Goal: Task Accomplishment & Management: Use online tool/utility

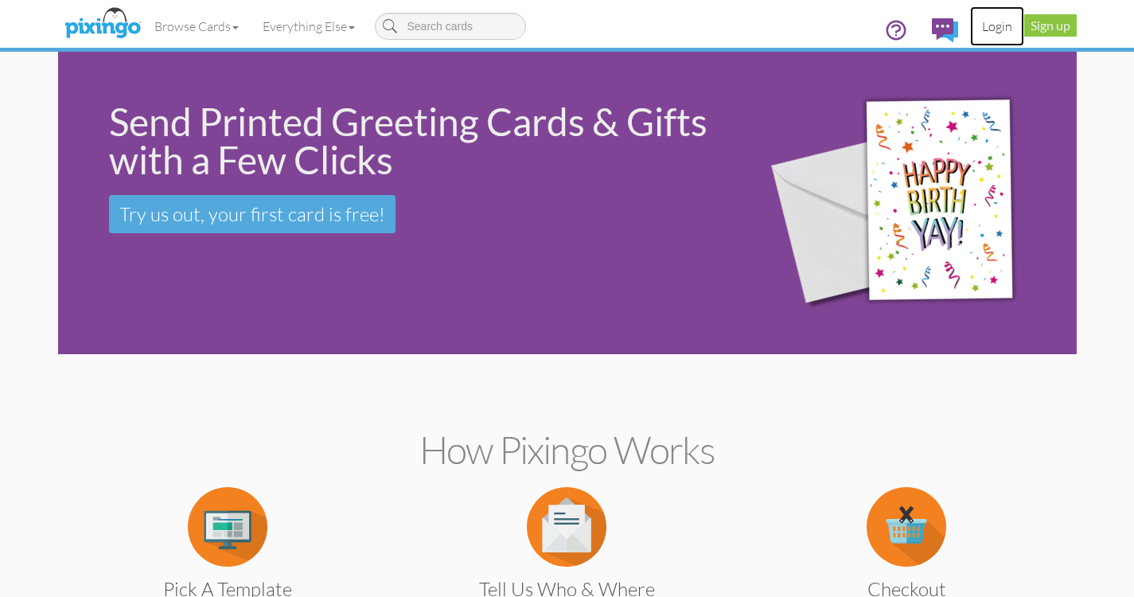
click at [996, 21] on link "Login" at bounding box center [997, 26] width 54 height 40
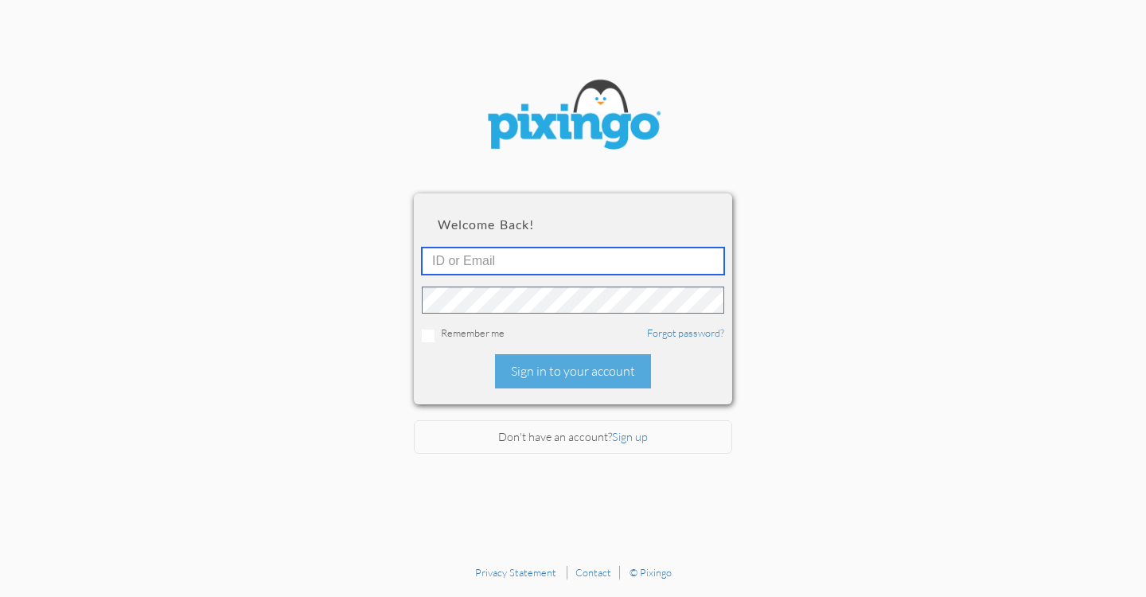
type input "[EMAIL_ADDRESS][DOMAIN_NAME]"
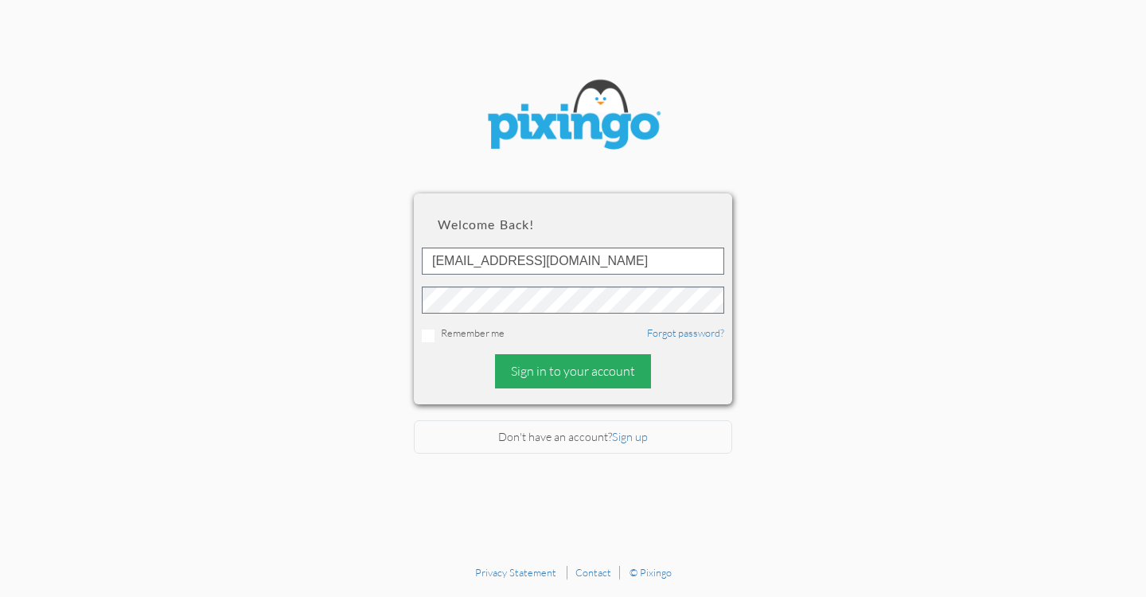
click at [579, 367] on div "Sign in to your account" at bounding box center [573, 371] width 156 height 34
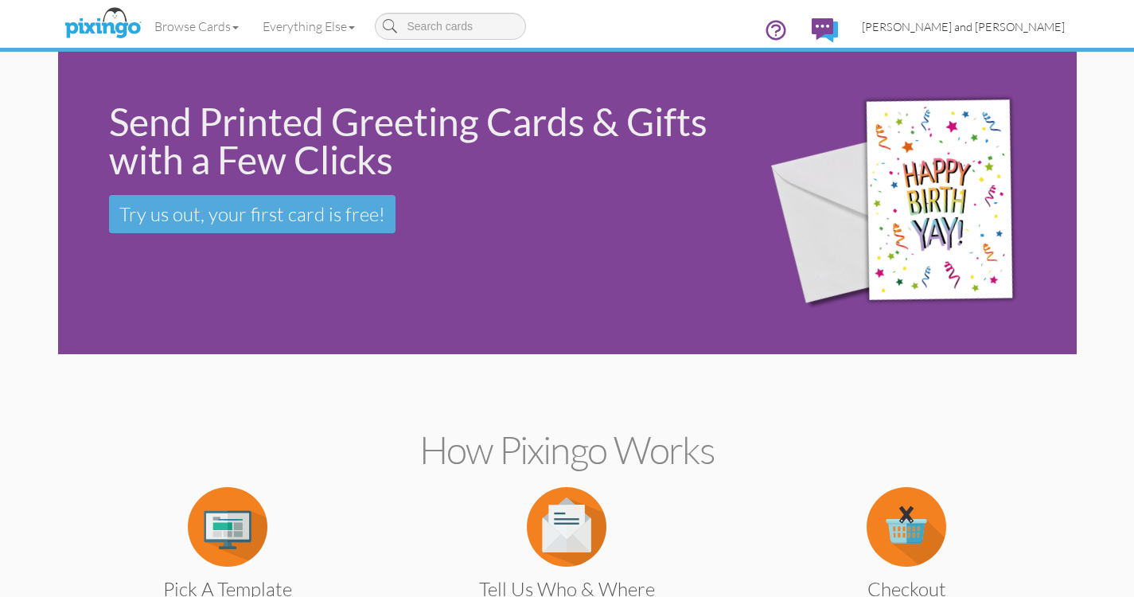
click at [1011, 27] on span "[PERSON_NAME] and [PERSON_NAME]" at bounding box center [963, 27] width 203 height 14
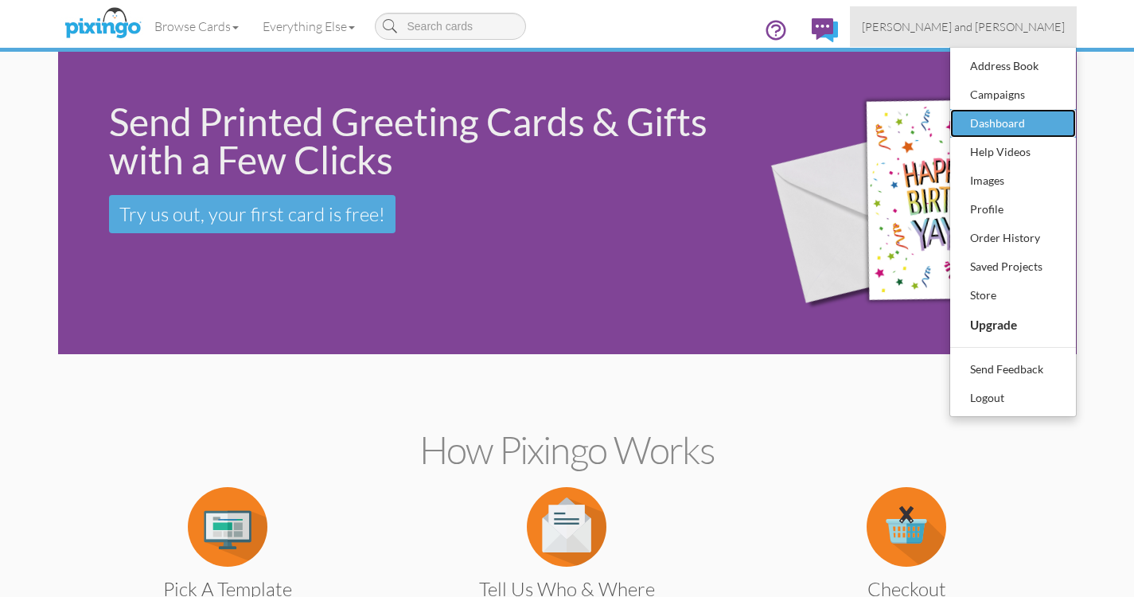
click at [988, 121] on div "Dashboard" at bounding box center [1013, 123] width 94 height 24
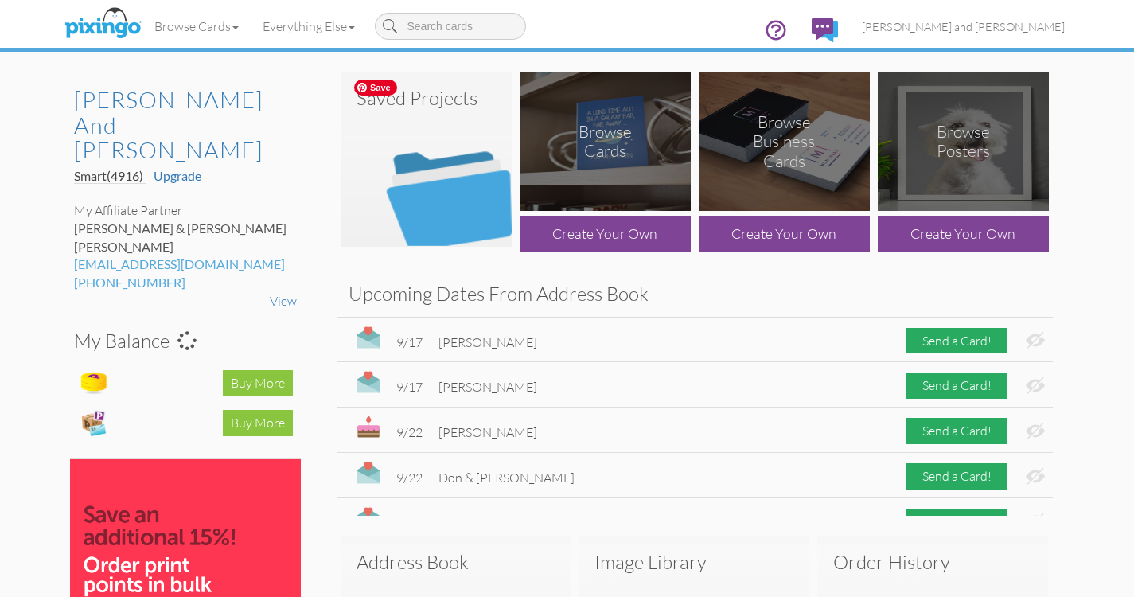
click at [476, 185] on img at bounding box center [426, 159] width 171 height 175
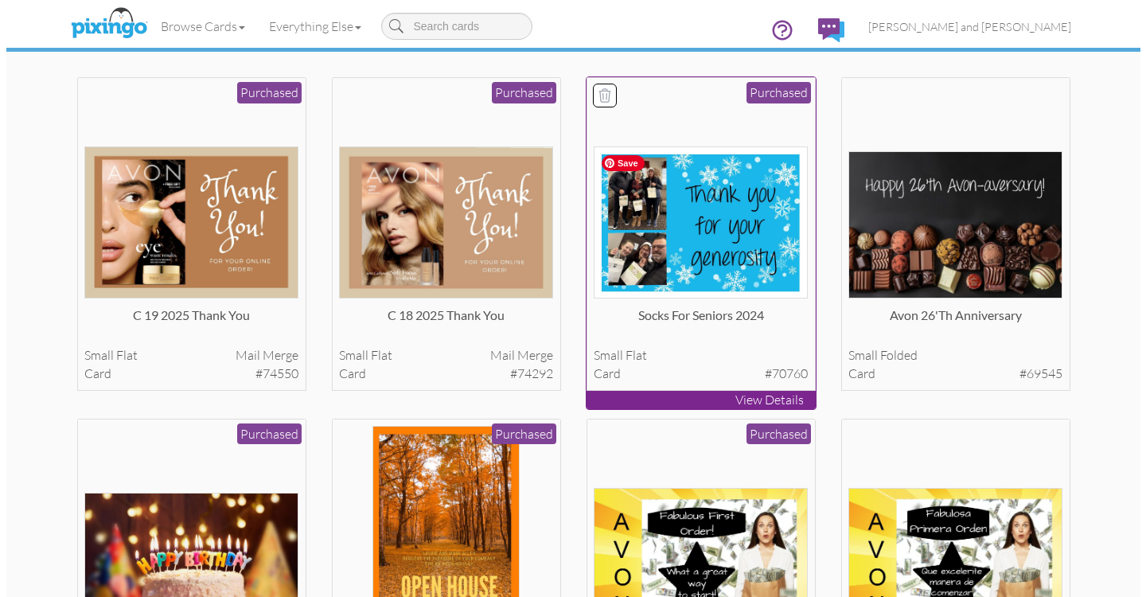
scroll to position [442, 0]
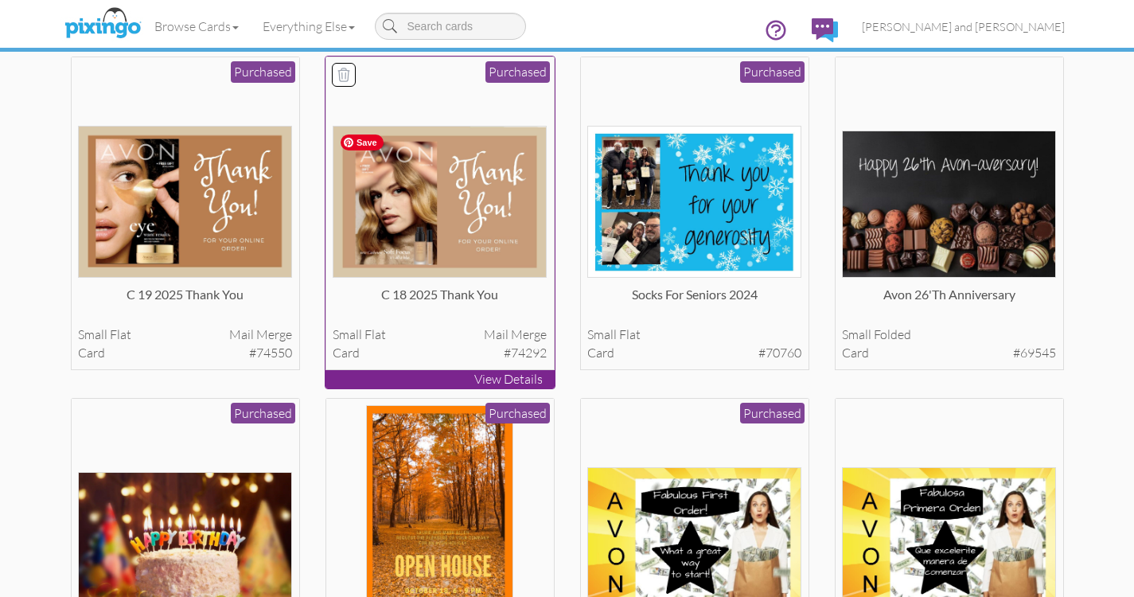
click at [484, 234] on img at bounding box center [440, 202] width 214 height 152
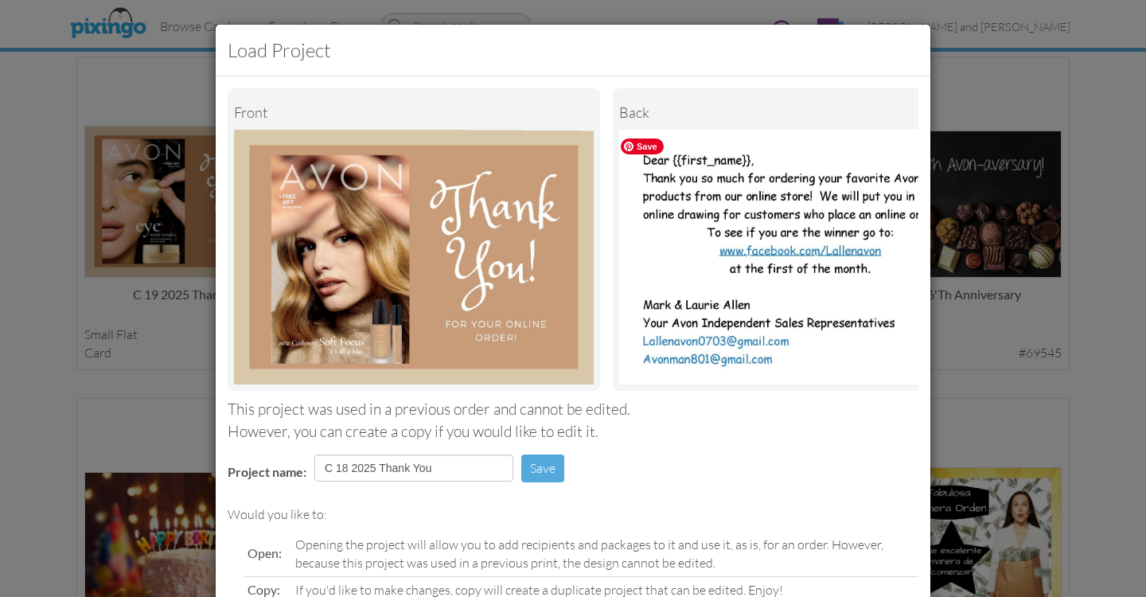
scroll to position [160, 0]
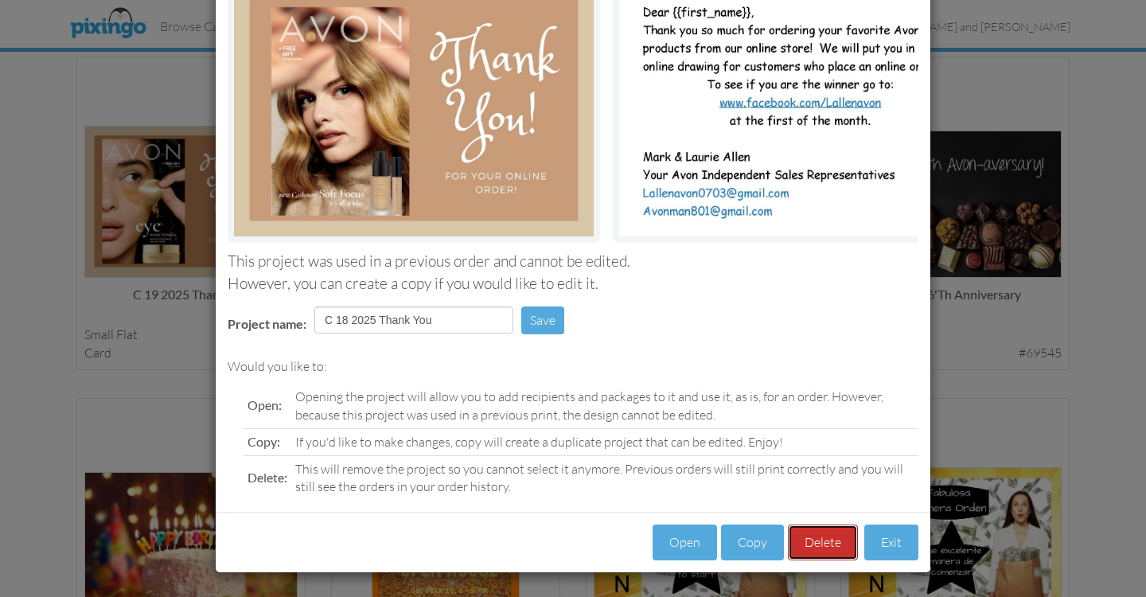
click at [818, 546] on button "Delete" at bounding box center [823, 542] width 70 height 36
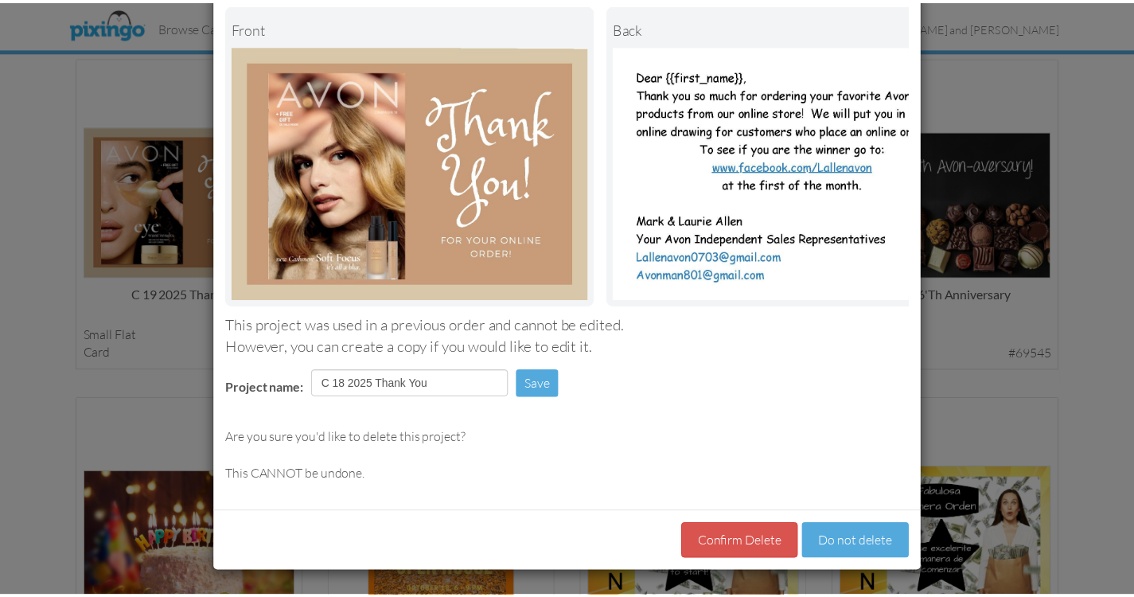
scroll to position [96, 0]
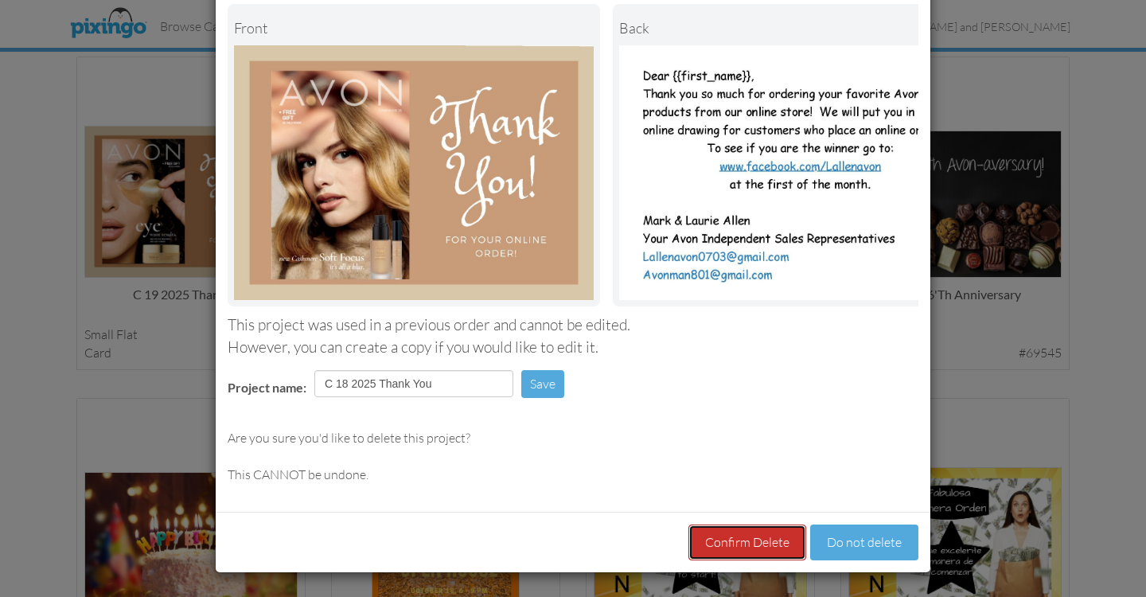
click at [749, 540] on button "Confirm Delete" at bounding box center [747, 542] width 118 height 36
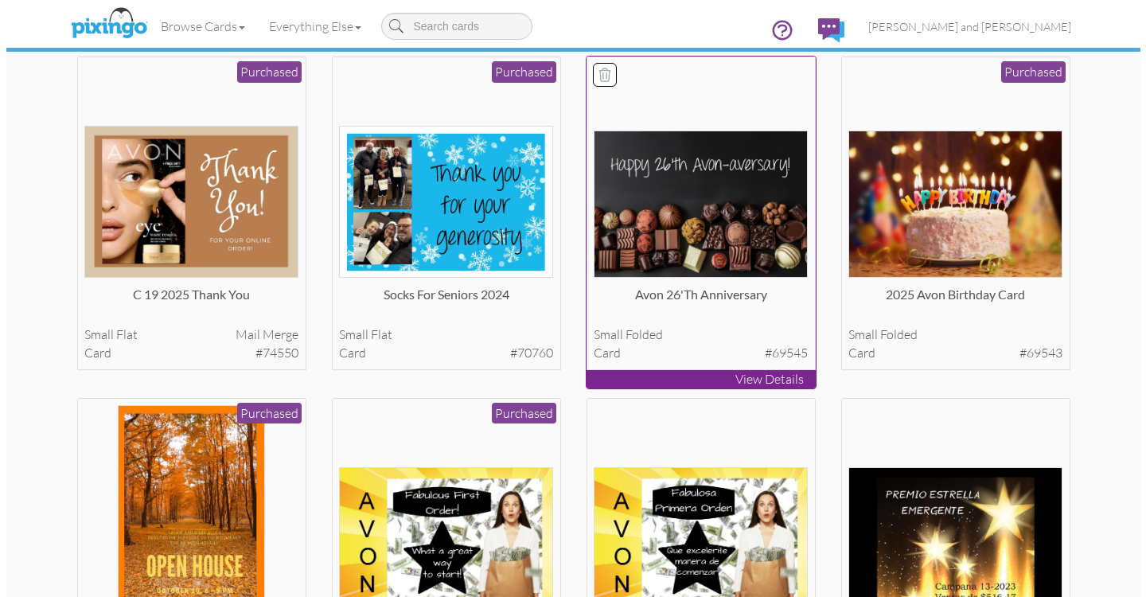
scroll to position [411, 0]
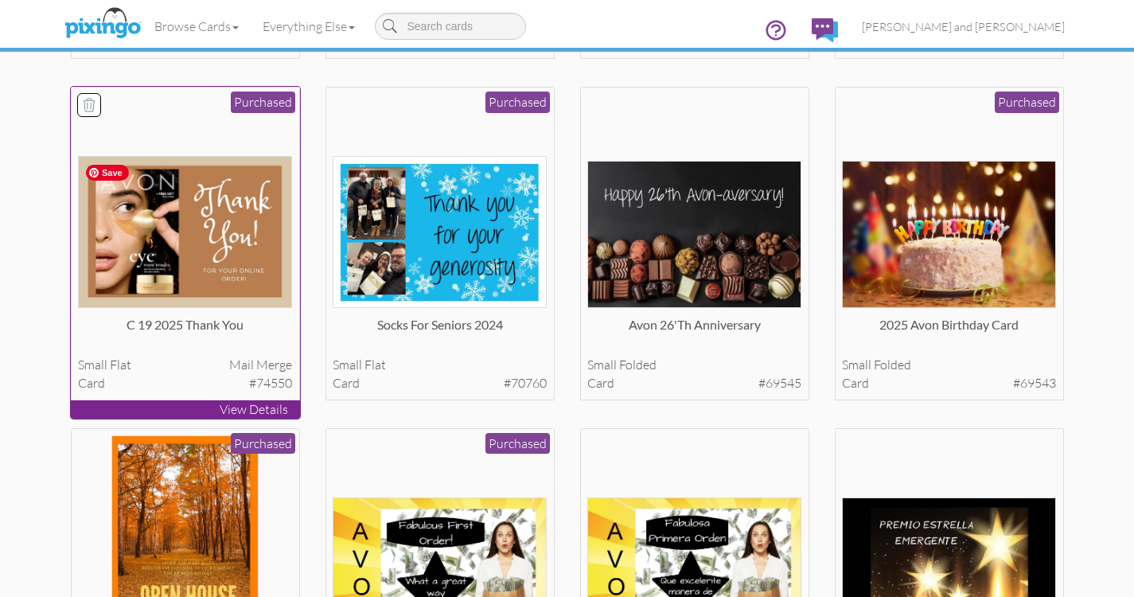
click at [221, 219] on img at bounding box center [185, 232] width 214 height 152
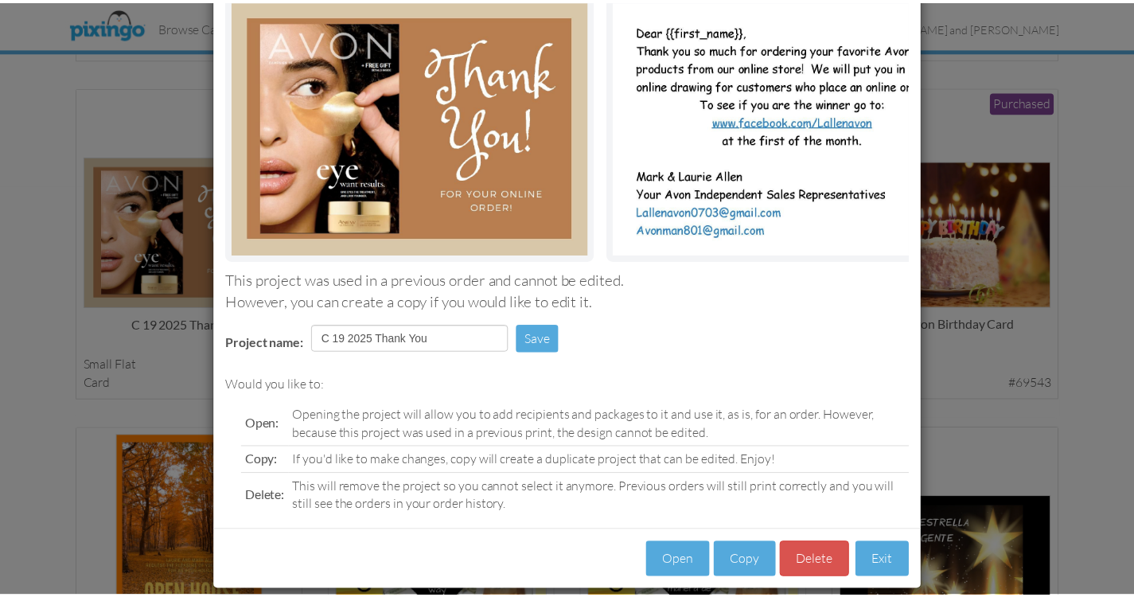
scroll to position [160, 0]
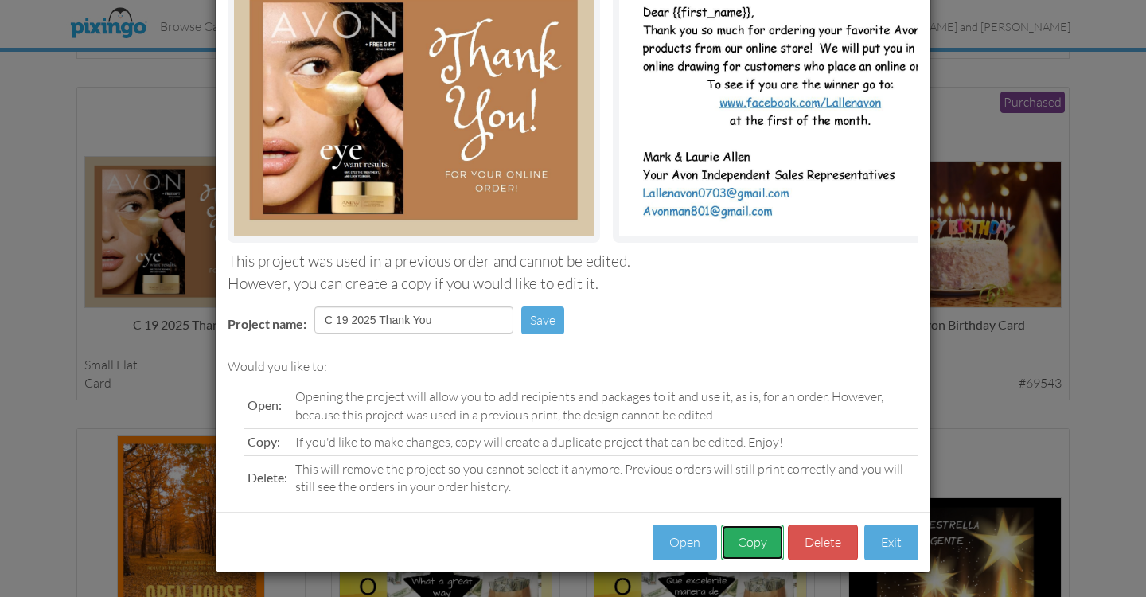
click at [750, 547] on button "Copy" at bounding box center [752, 542] width 63 height 36
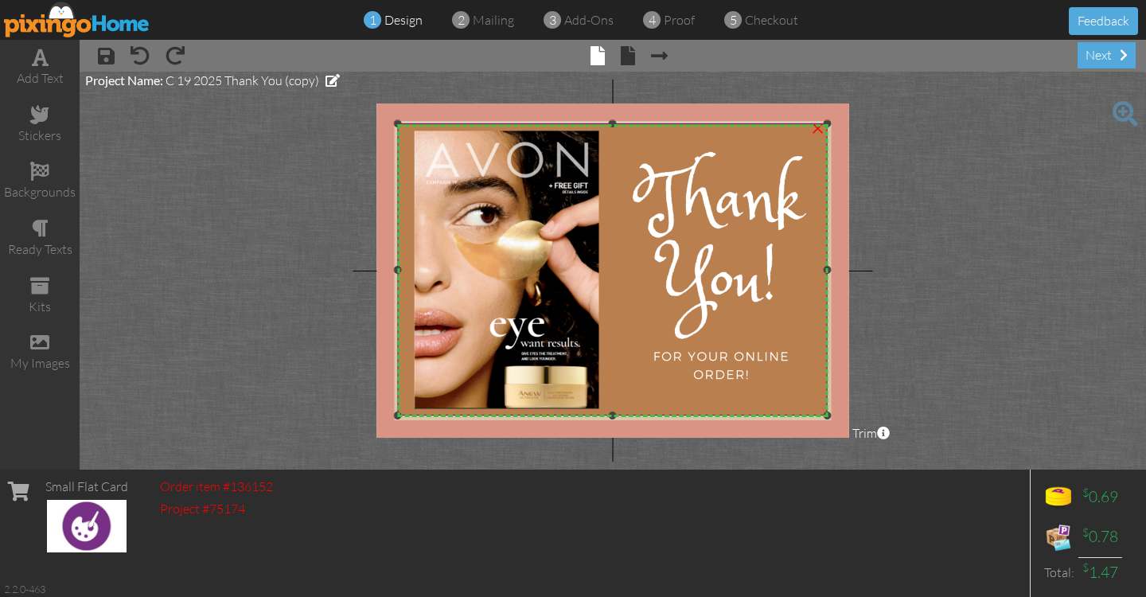
click at [731, 259] on img at bounding box center [611, 270] width 459 height 328
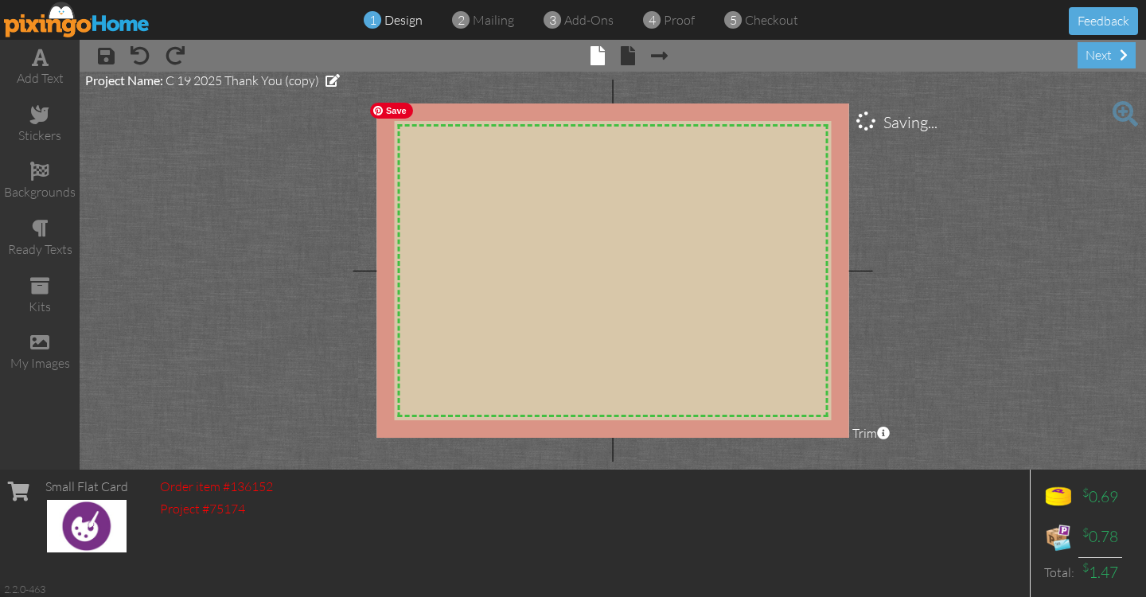
click at [730, 258] on img at bounding box center [634, 278] width 545 height 366
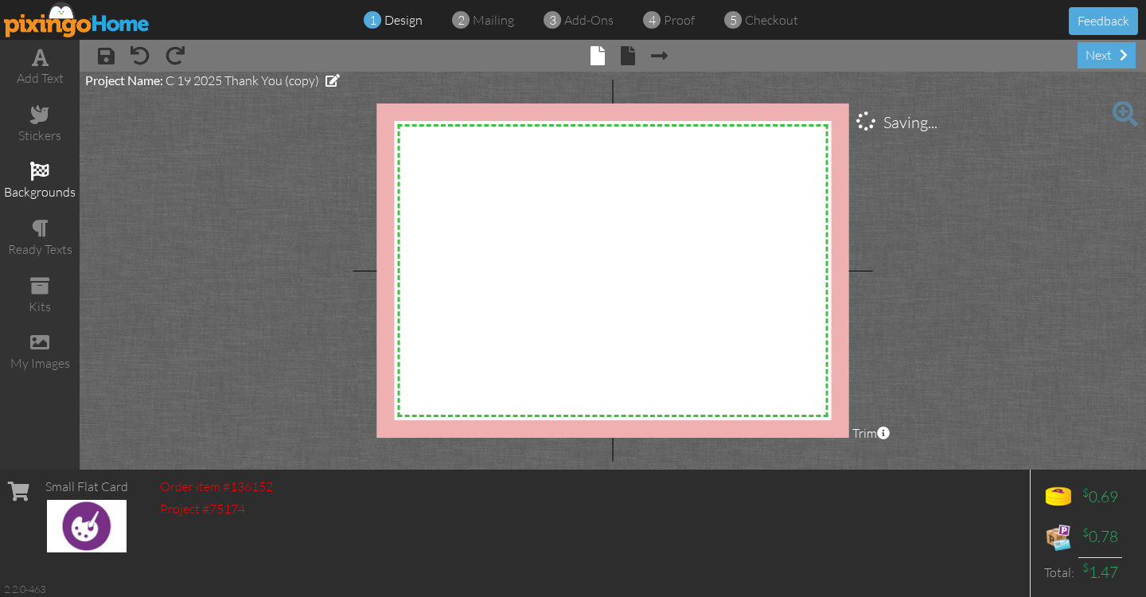
click at [41, 169] on span at bounding box center [39, 171] width 19 height 19
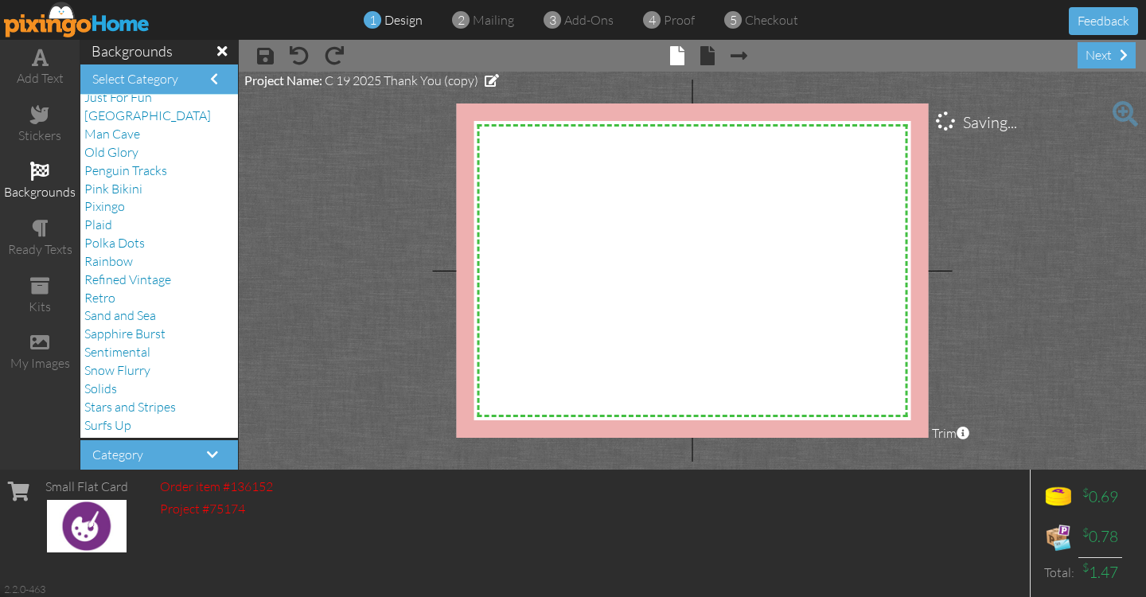
scroll to position [301, 0]
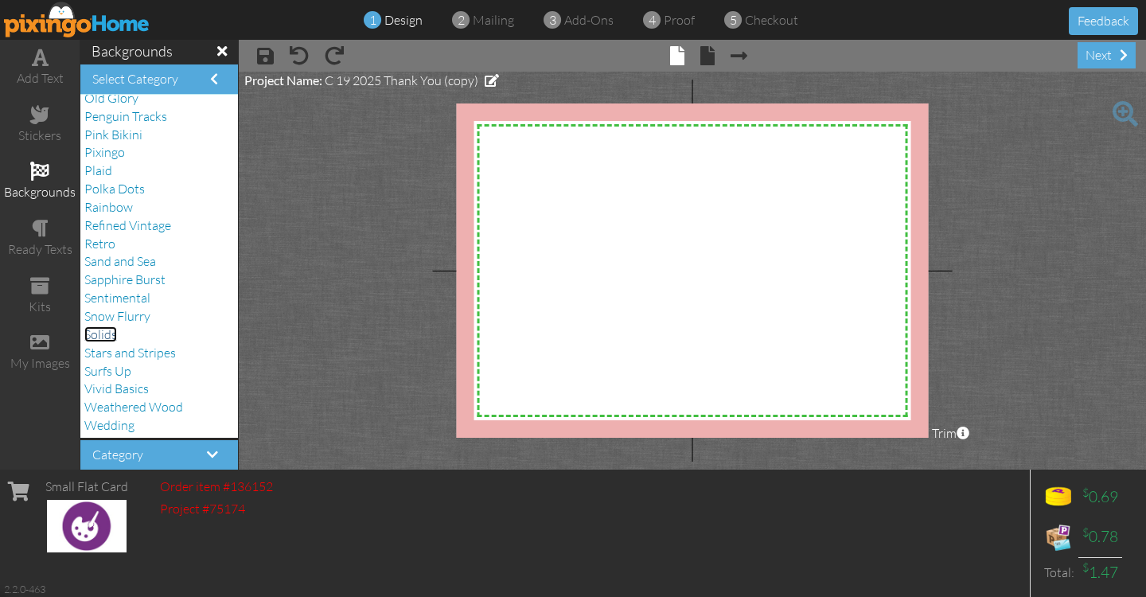
click at [111, 333] on span "Solids" at bounding box center [100, 334] width 33 height 16
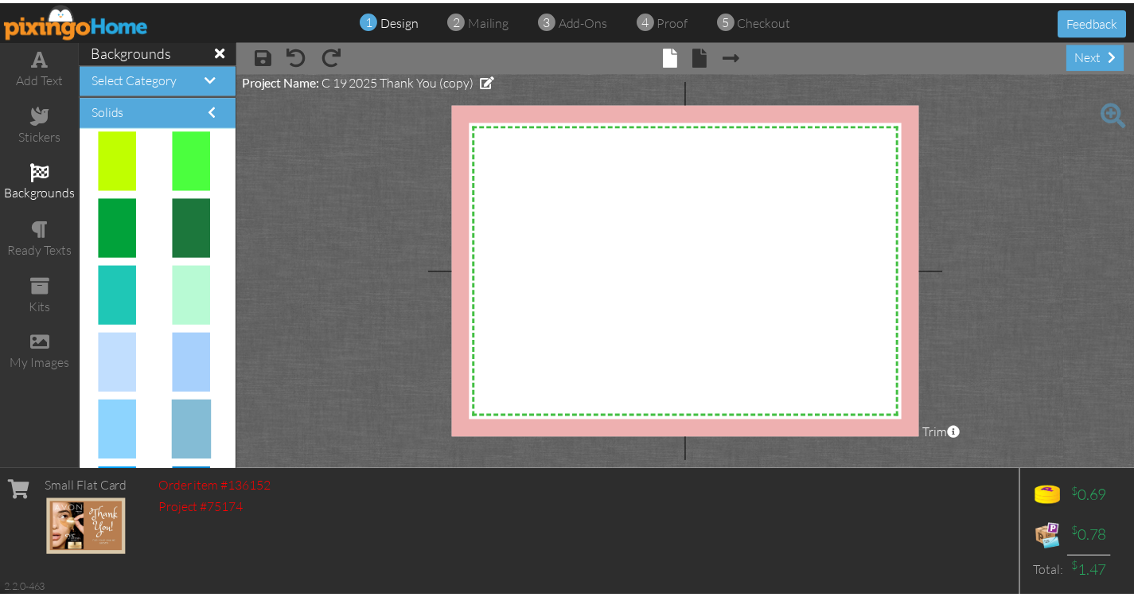
scroll to position [615, 0]
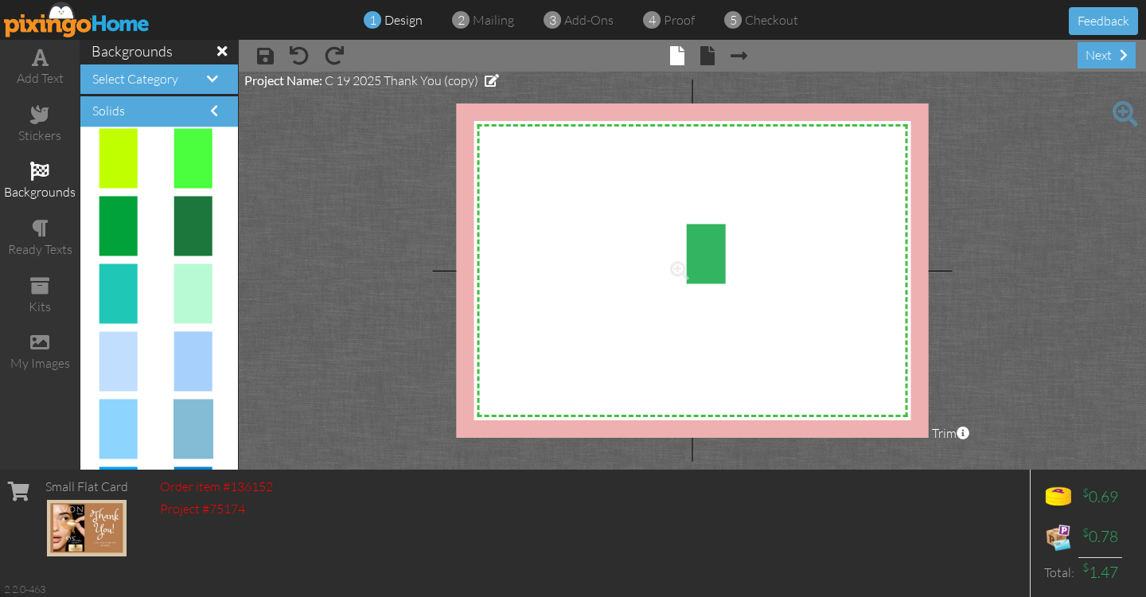
drag, startPoint x: 119, startPoint y: 223, endPoint x: 696, endPoint y: 251, distance: 578.5
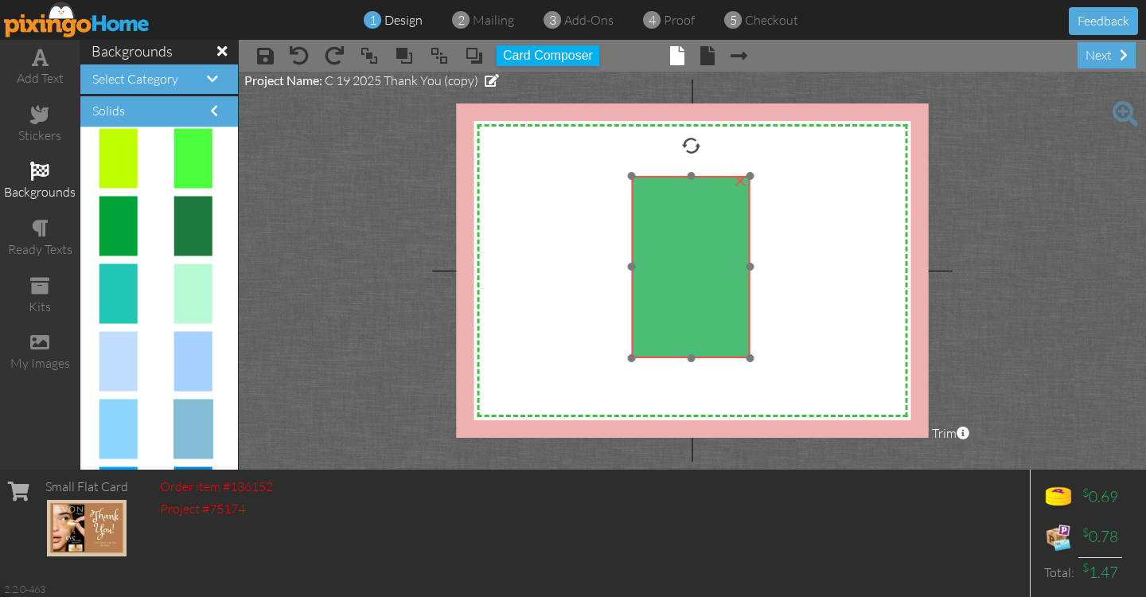
drag, startPoint x: 729, startPoint y: 283, endPoint x: 696, endPoint y: 239, distance: 55.7
click at [696, 239] on img at bounding box center [691, 267] width 118 height 182
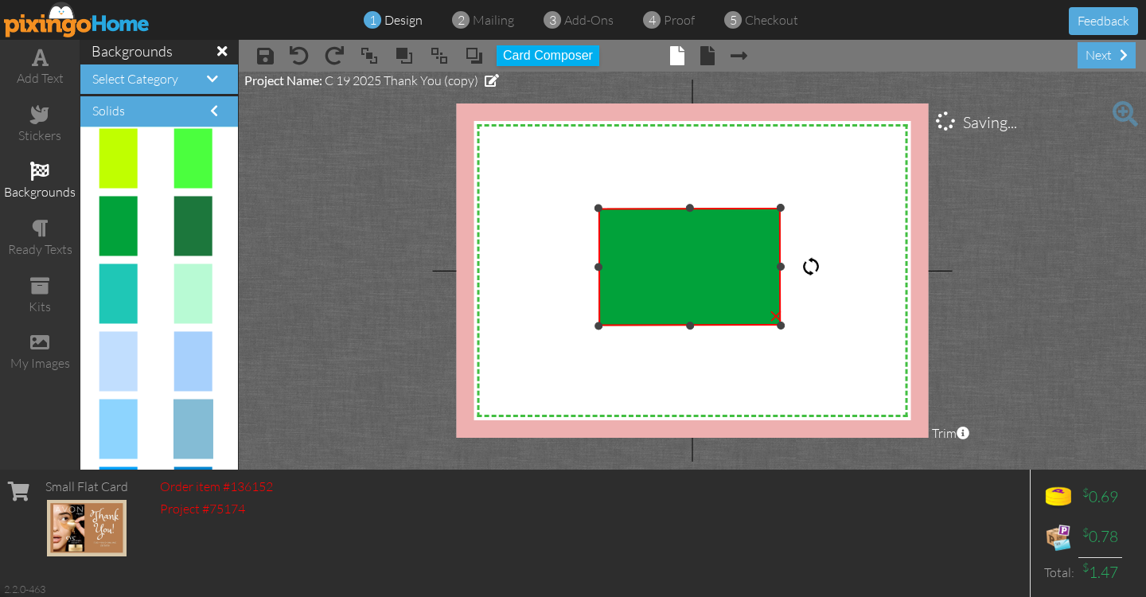
drag, startPoint x: 698, startPoint y: 142, endPoint x: 811, endPoint y: 267, distance: 167.9
click at [811, 267] on div at bounding box center [810, 266] width 19 height 19
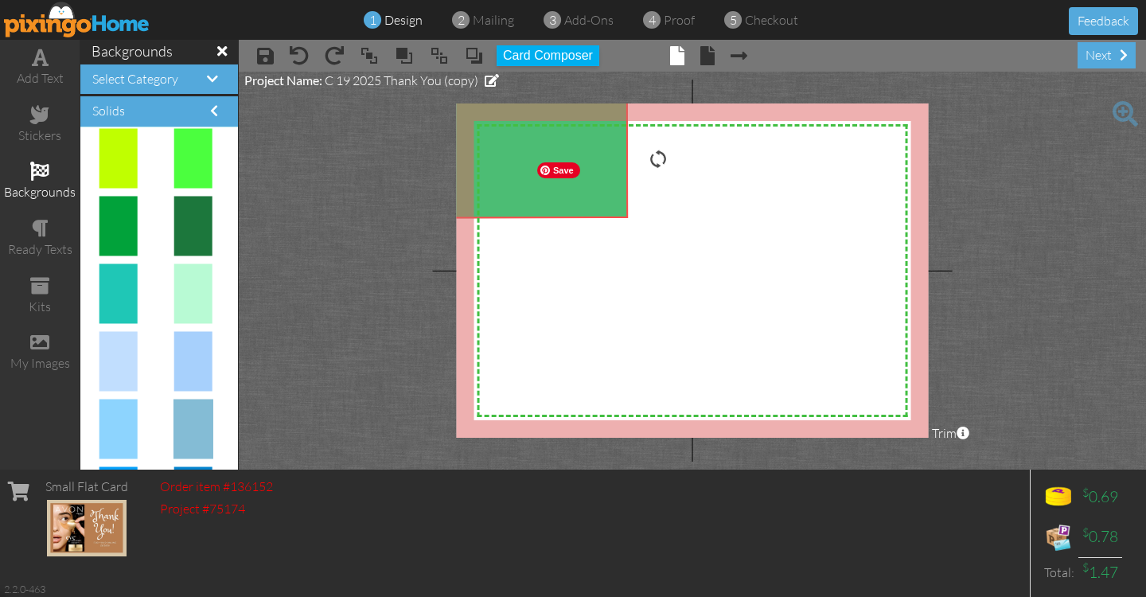
drag, startPoint x: 710, startPoint y: 276, endPoint x: 557, endPoint y: 169, distance: 186.8
click at [557, 169] on body "1 design 2 mailing 3 add-ons 4 proof 5 checkout Feedback add text stickers back…" at bounding box center [573, 298] width 1146 height 597
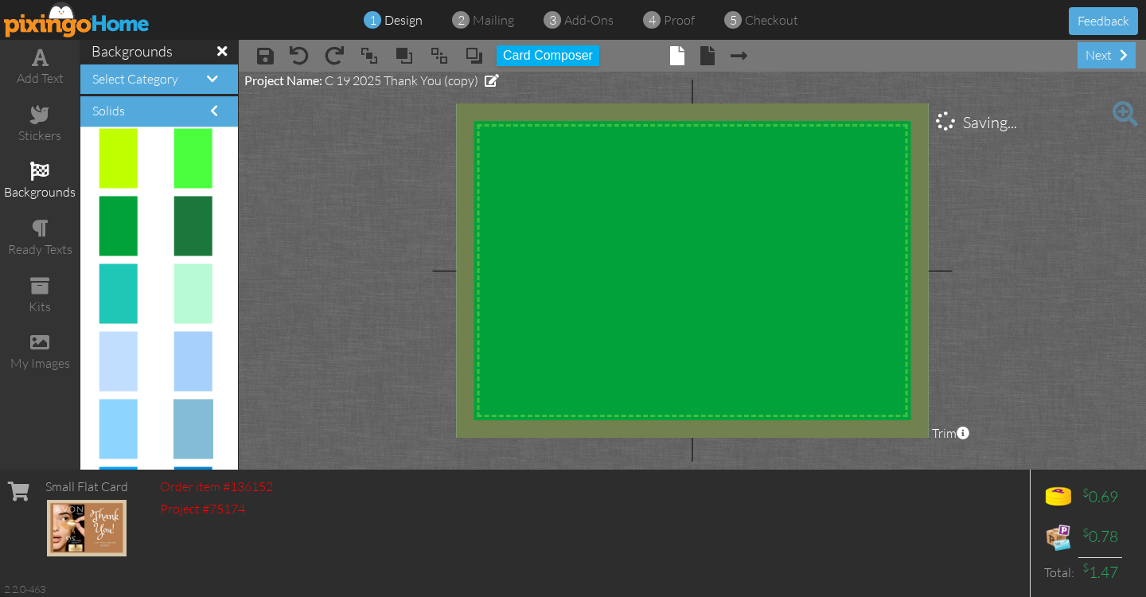
drag, startPoint x: 628, startPoint y: 216, endPoint x: 995, endPoint y: 483, distance: 454.0
click at [995, 470] on div "add text stickers backgrounds ready texts kits my images backgrounds Select Cat…" at bounding box center [573, 255] width 1146 height 430
click at [33, 345] on span at bounding box center [39, 342] width 19 height 19
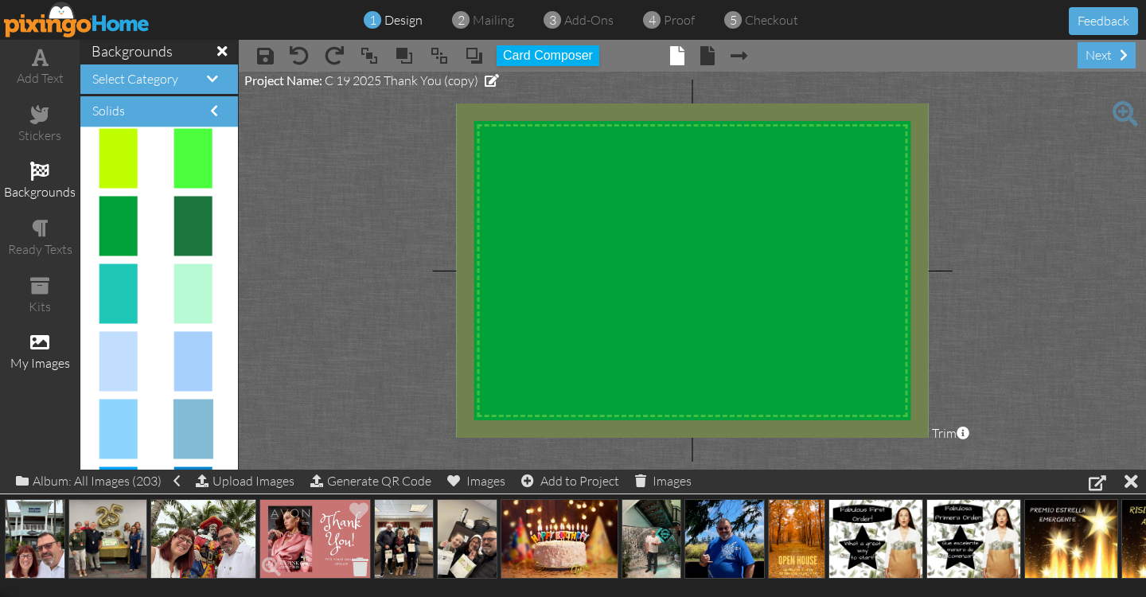
click at [360, 564] on span at bounding box center [360, 566] width 25 height 27
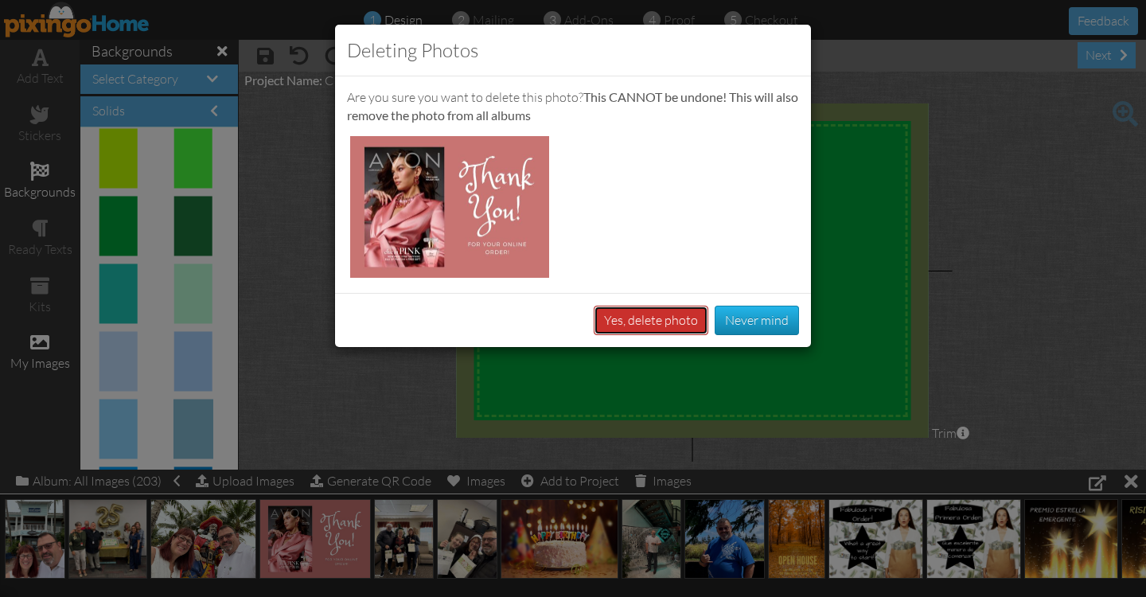
click at [682, 322] on button "Yes, delete photo" at bounding box center [651, 320] width 115 height 29
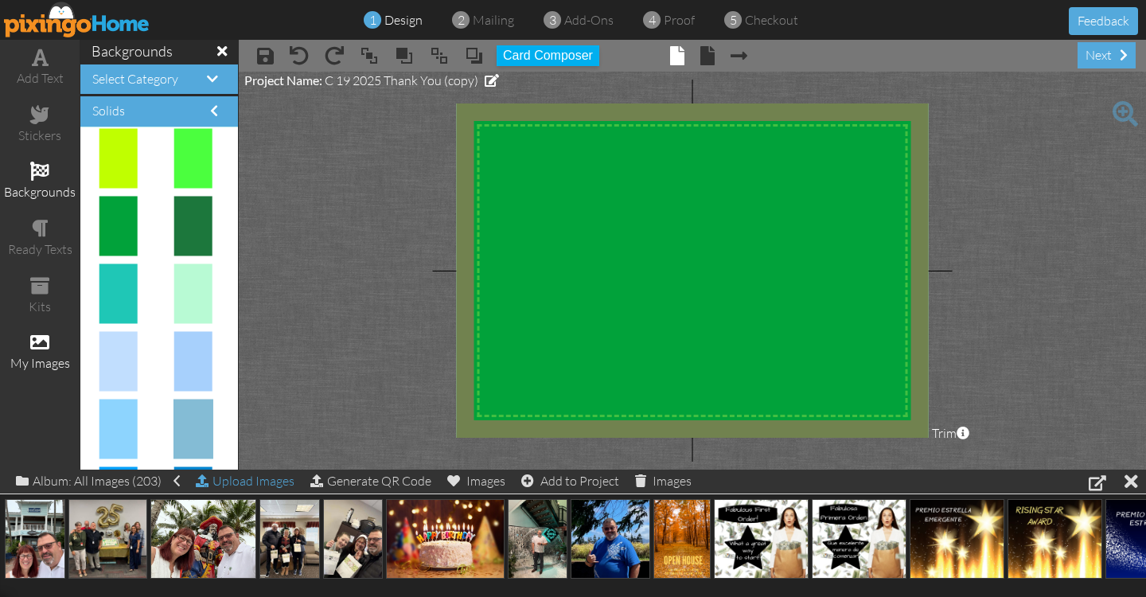
click at [271, 479] on div "Upload Images" at bounding box center [245, 481] width 99 height 23
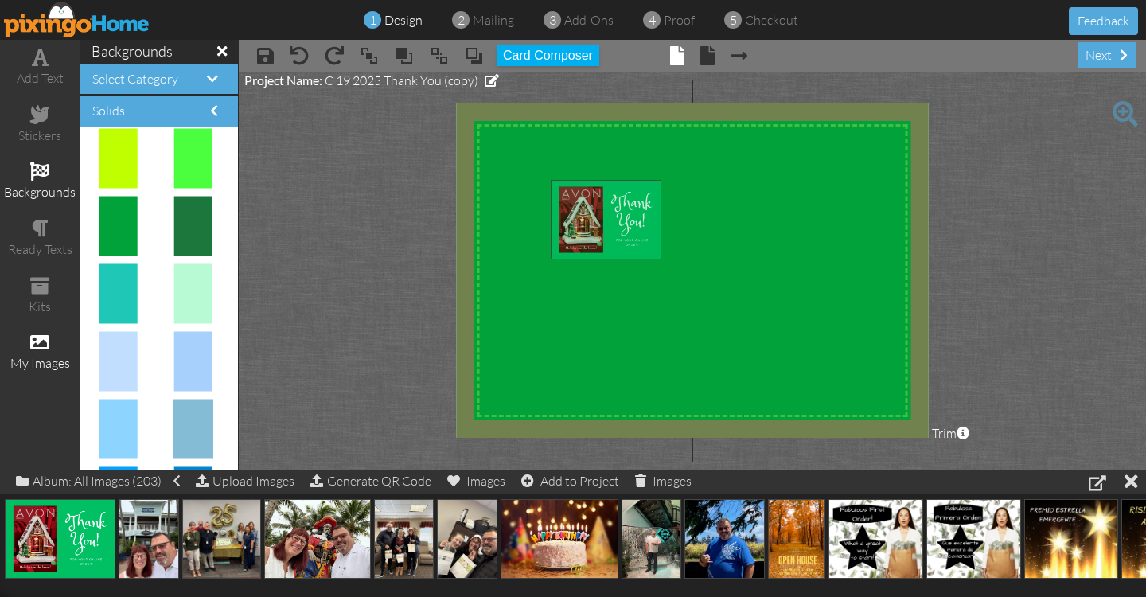
drag, startPoint x: 76, startPoint y: 525, endPoint x: 622, endPoint y: 207, distance: 632.0
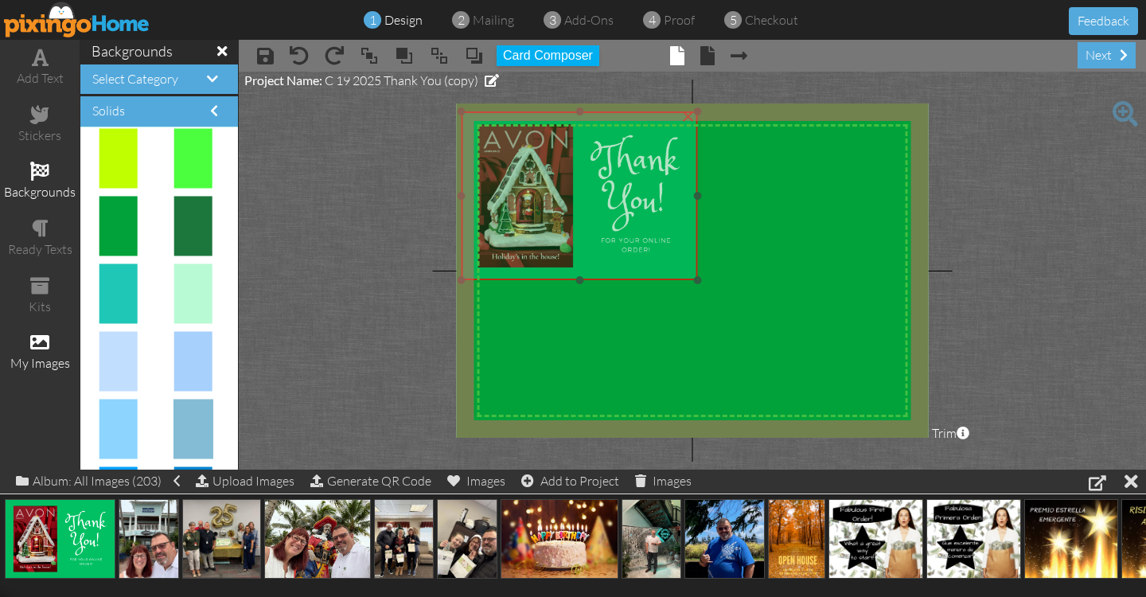
drag, startPoint x: 655, startPoint y: 255, endPoint x: 566, endPoint y: 187, distance: 112.4
click at [566, 187] on img at bounding box center [580, 195] width 236 height 169
click at [694, 277] on img at bounding box center [581, 196] width 236 height 169
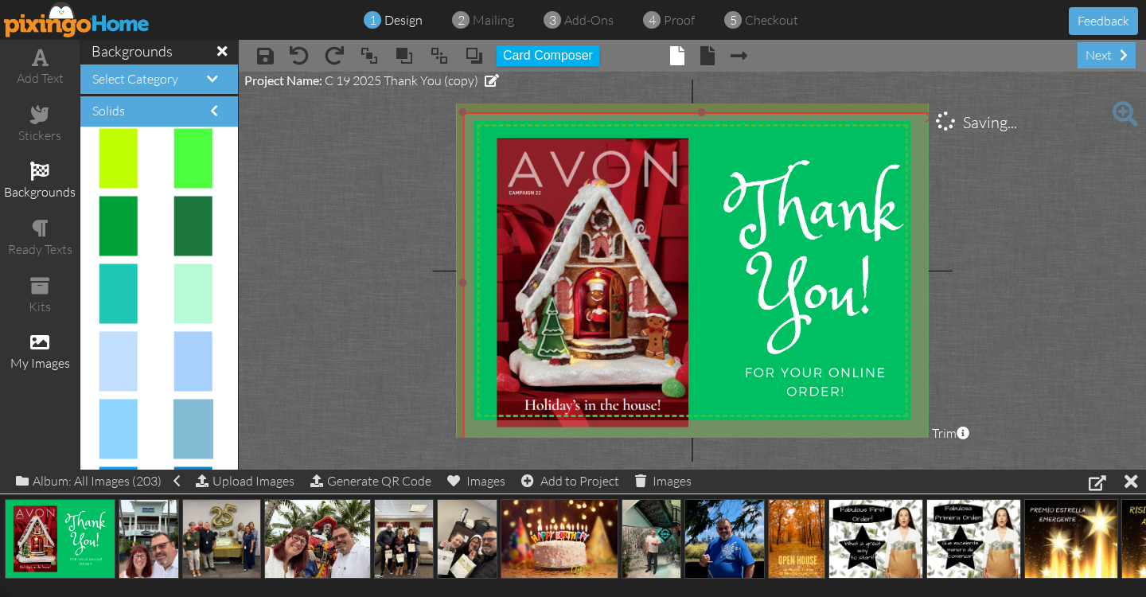
drag, startPoint x: 697, startPoint y: 279, endPoint x: 869, endPoint y: 451, distance: 243.1
click at [869, 451] on project-studio-wrapper "X X X X X X X X X X X X X X X X X X X X X X X X X X X X X X X X X X X X X X X X…" at bounding box center [692, 271] width 907 height 398
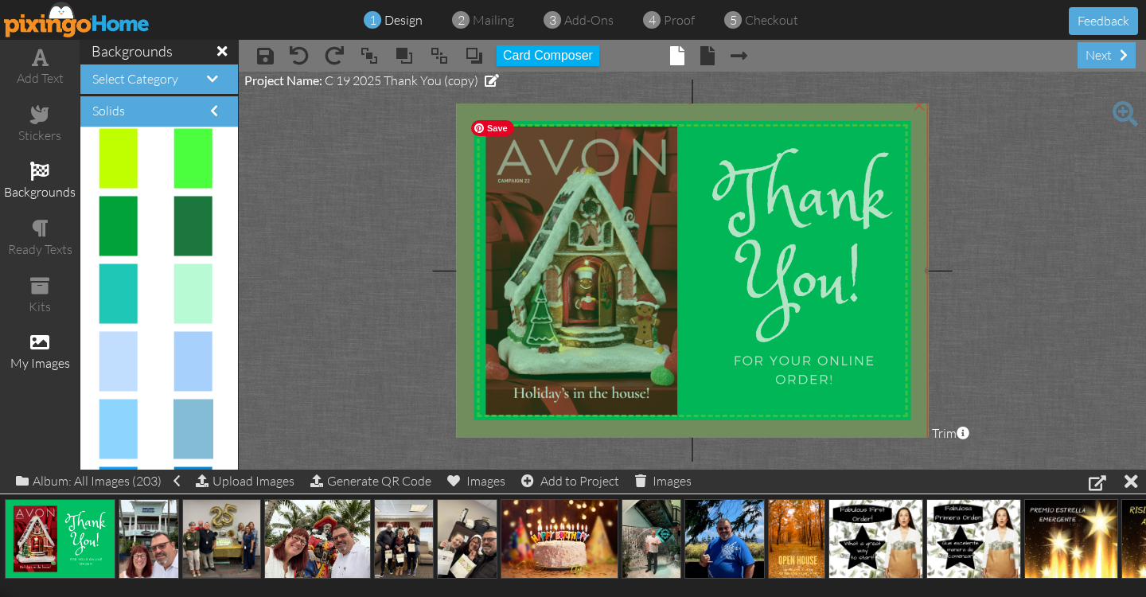
drag, startPoint x: 852, startPoint y: 322, endPoint x: 841, endPoint y: 313, distance: 14.1
click at [841, 313] on img at bounding box center [690, 270] width 477 height 341
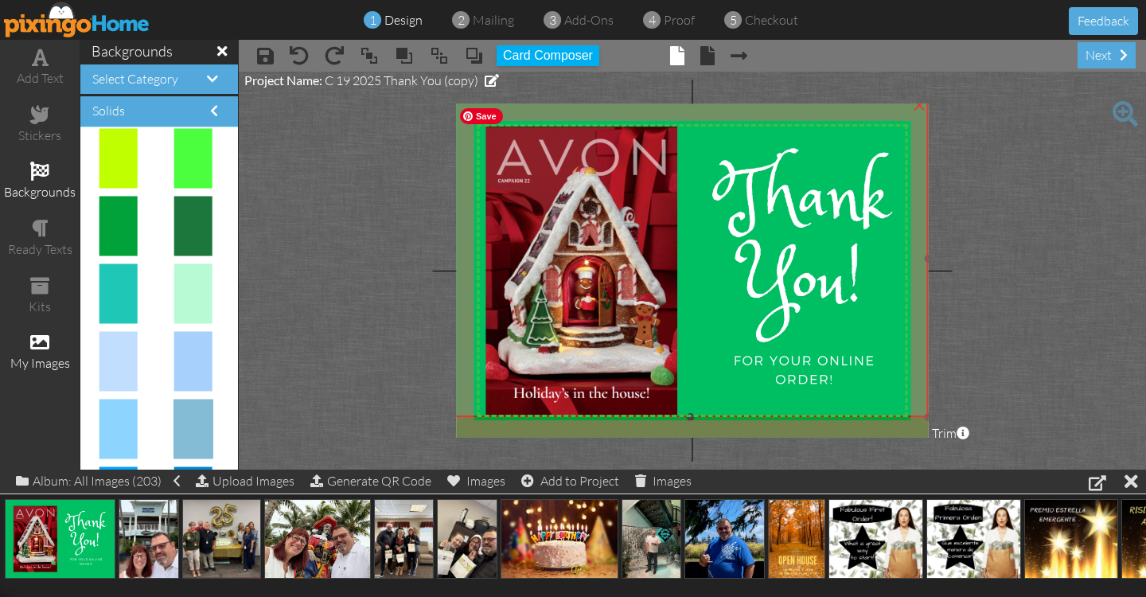
drag, startPoint x: 692, startPoint y: 436, endPoint x: 694, endPoint y: 412, distance: 24.0
click at [694, 412] on div "×" at bounding box center [690, 258] width 477 height 317
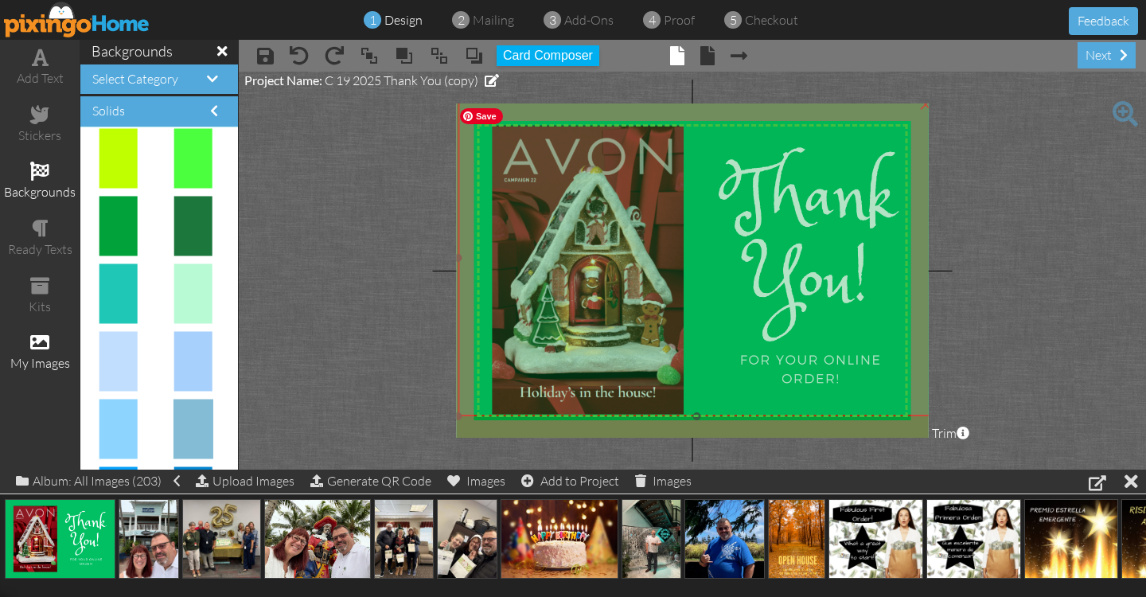
click at [462, 271] on img at bounding box center [696, 269] width 477 height 341
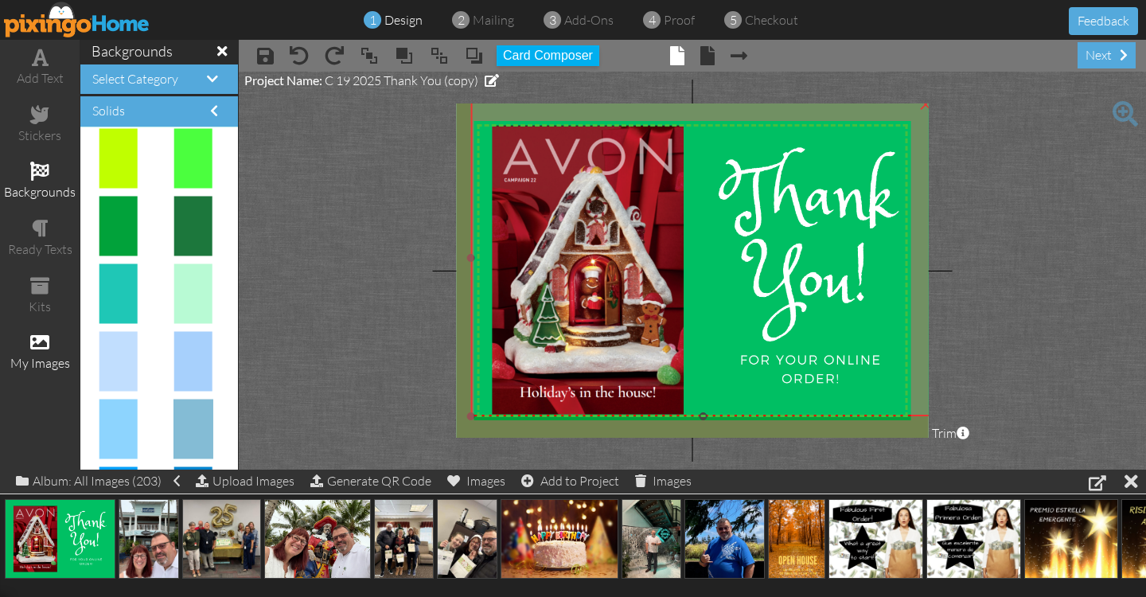
drag, startPoint x: 458, startPoint y: 259, endPoint x: 470, endPoint y: 262, distance: 12.4
click at [471, 262] on div "×" at bounding box center [703, 257] width 464 height 317
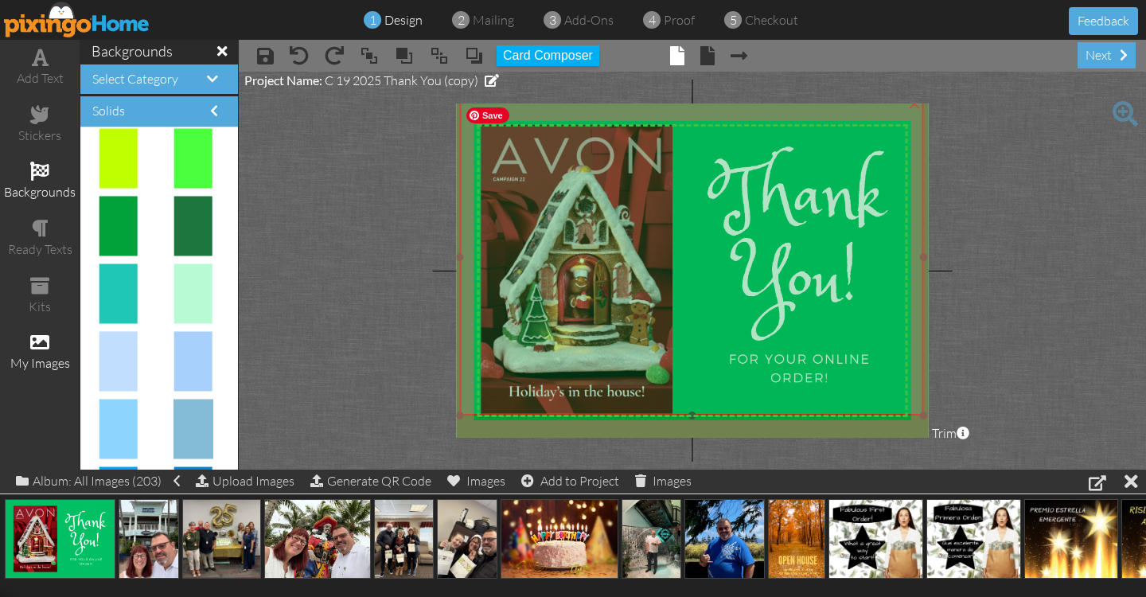
drag, startPoint x: 578, startPoint y: 270, endPoint x: 567, endPoint y: 269, distance: 11.2
click at [567, 269] on img at bounding box center [685, 269] width 477 height 341
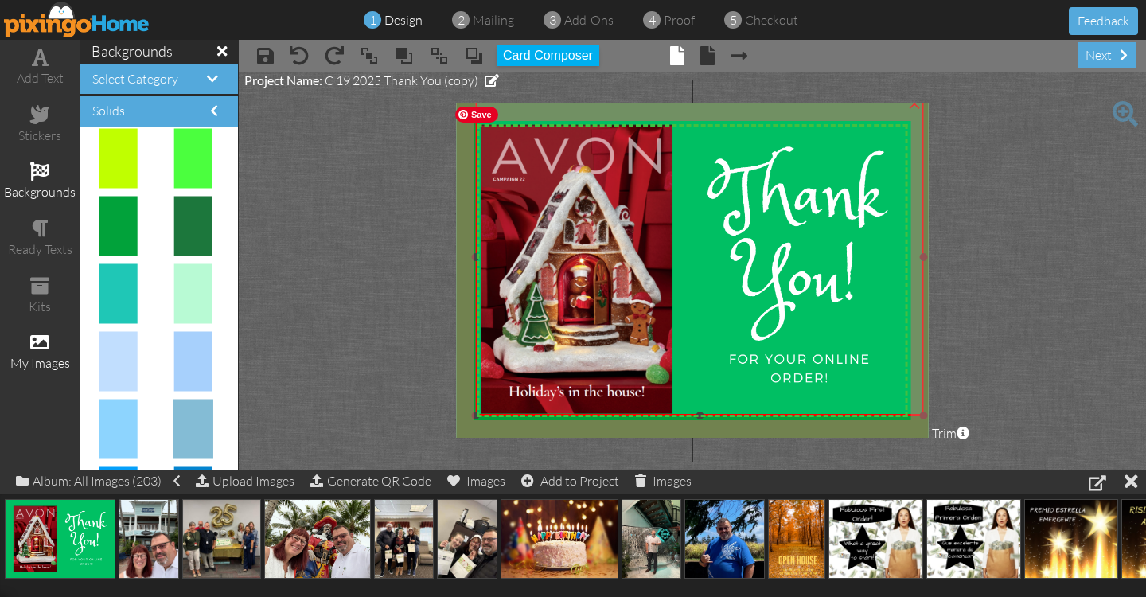
drag, startPoint x: 462, startPoint y: 258, endPoint x: 476, endPoint y: 263, distance: 14.6
click at [476, 263] on div "×" at bounding box center [700, 257] width 448 height 317
click at [661, 217] on img at bounding box center [685, 269] width 477 height 341
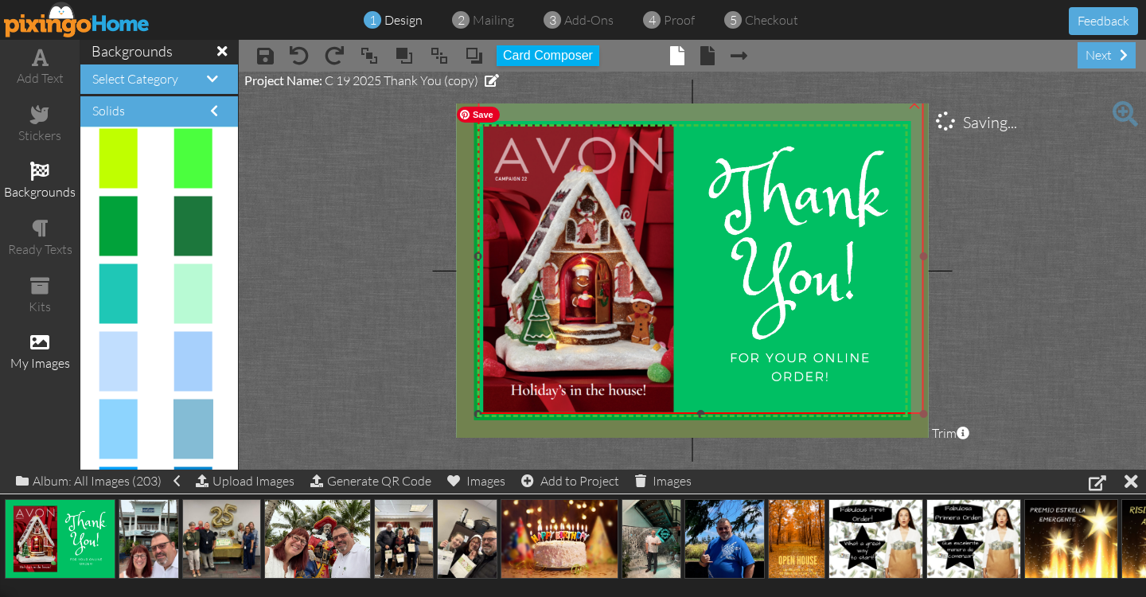
click at [484, 411] on div "×" at bounding box center [701, 256] width 446 height 315
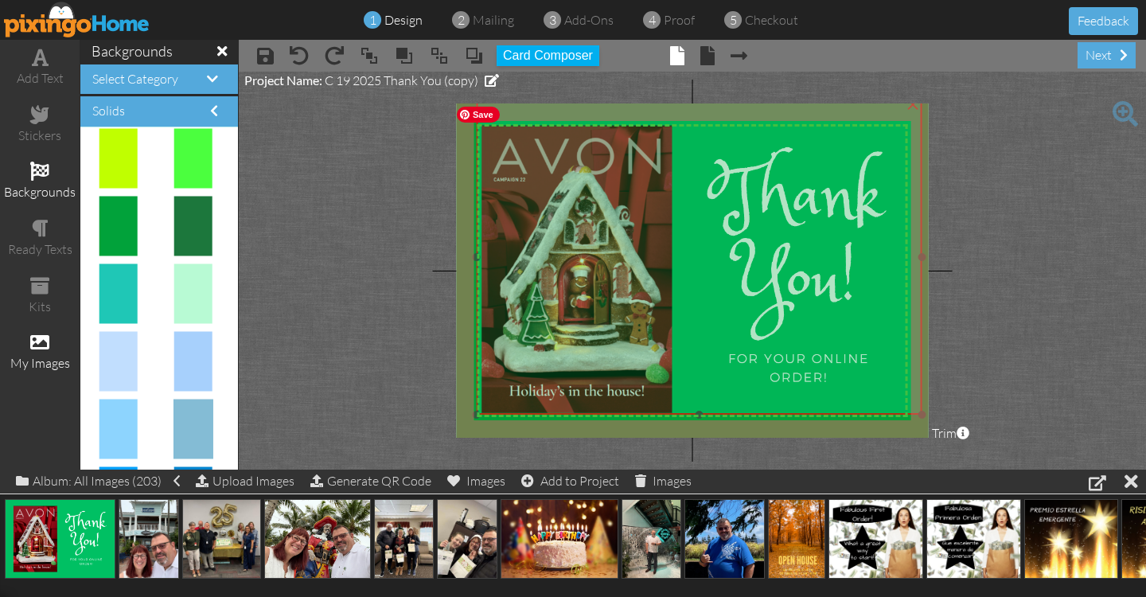
click at [589, 329] on img at bounding box center [685, 268] width 474 height 339
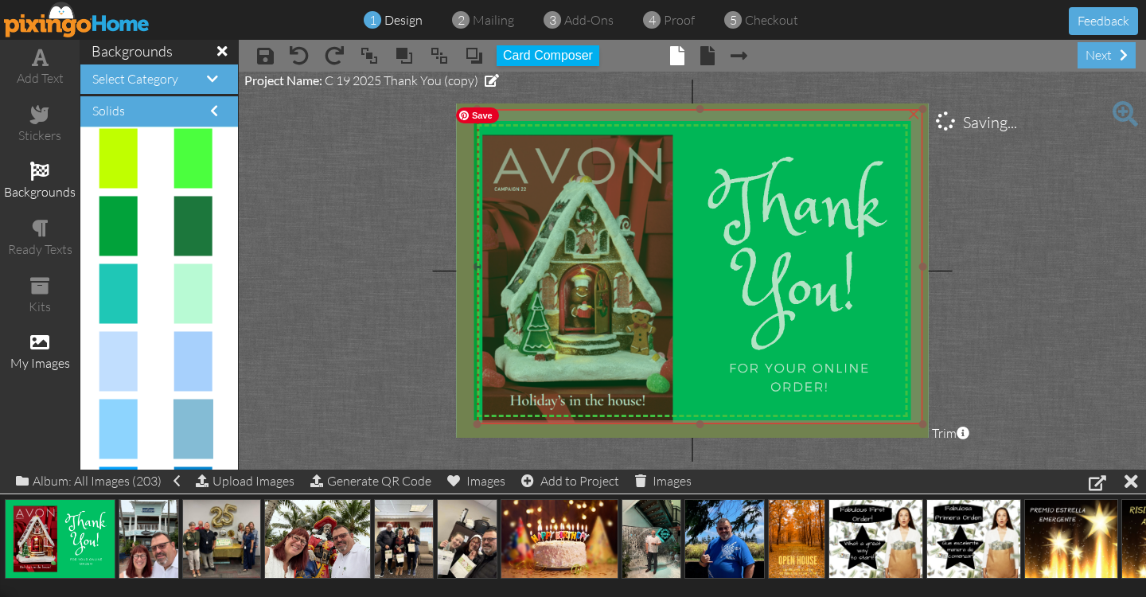
drag, startPoint x: 715, startPoint y: 259, endPoint x: 716, endPoint y: 270, distance: 11.2
click at [716, 270] on img at bounding box center [686, 278] width 474 height 339
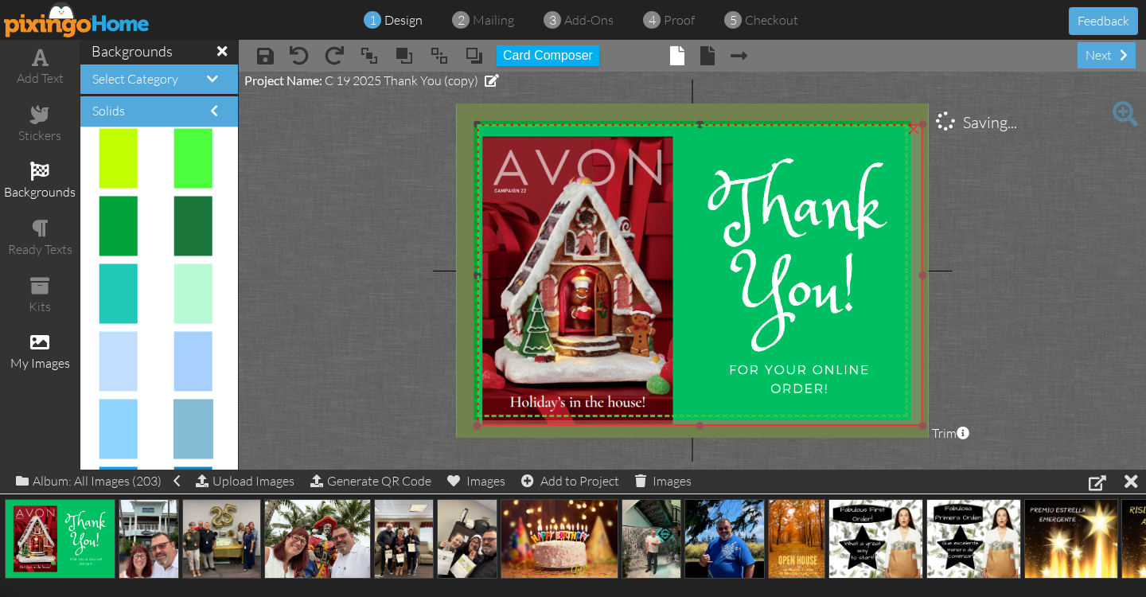
drag, startPoint x: 700, startPoint y: 109, endPoint x: 700, endPoint y: 124, distance: 15.1
click at [700, 124] on div at bounding box center [700, 124] width 8 height 8
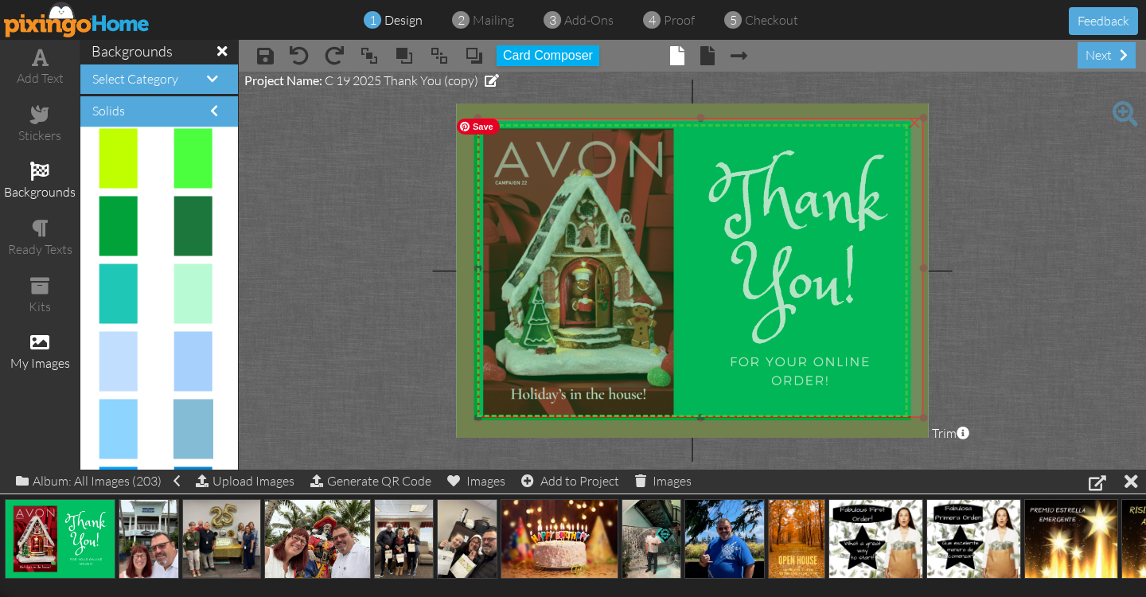
click at [728, 236] on img at bounding box center [687, 272] width 474 height 339
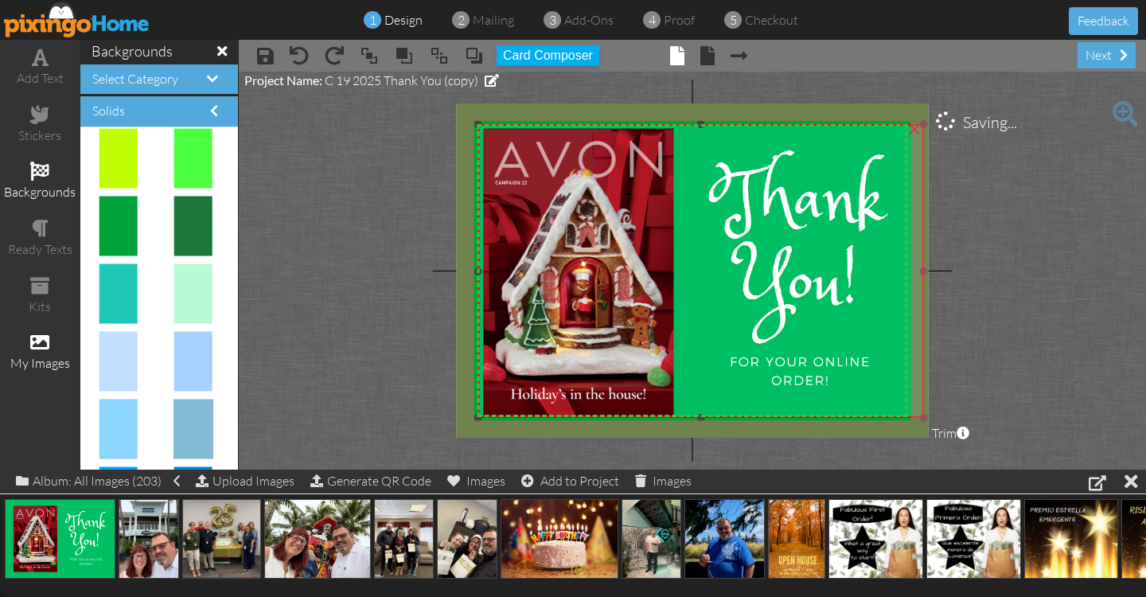
click at [701, 125] on div at bounding box center [701, 124] width 8 height 8
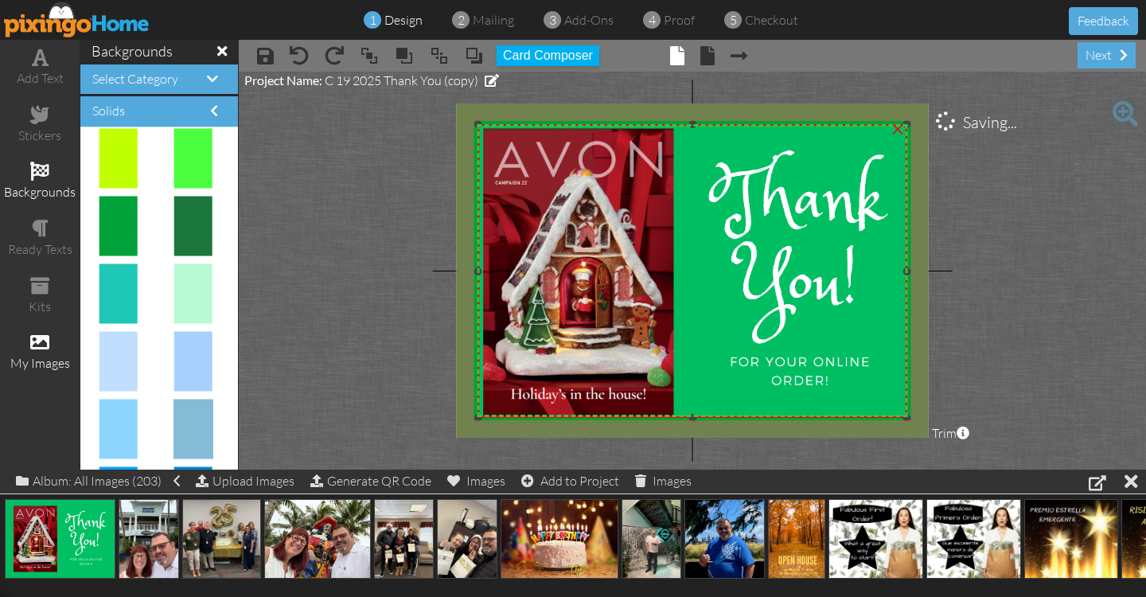
drag, startPoint x: 923, startPoint y: 269, endPoint x: 906, endPoint y: 270, distance: 16.7
click at [906, 270] on div at bounding box center [907, 271] width 8 height 8
click at [1073, 362] on project-studio-wrapper "X X X X X X X X X X X X X X X X X X X X X X X X X X X X X X X X X X X X X X X X…" at bounding box center [692, 271] width 907 height 398
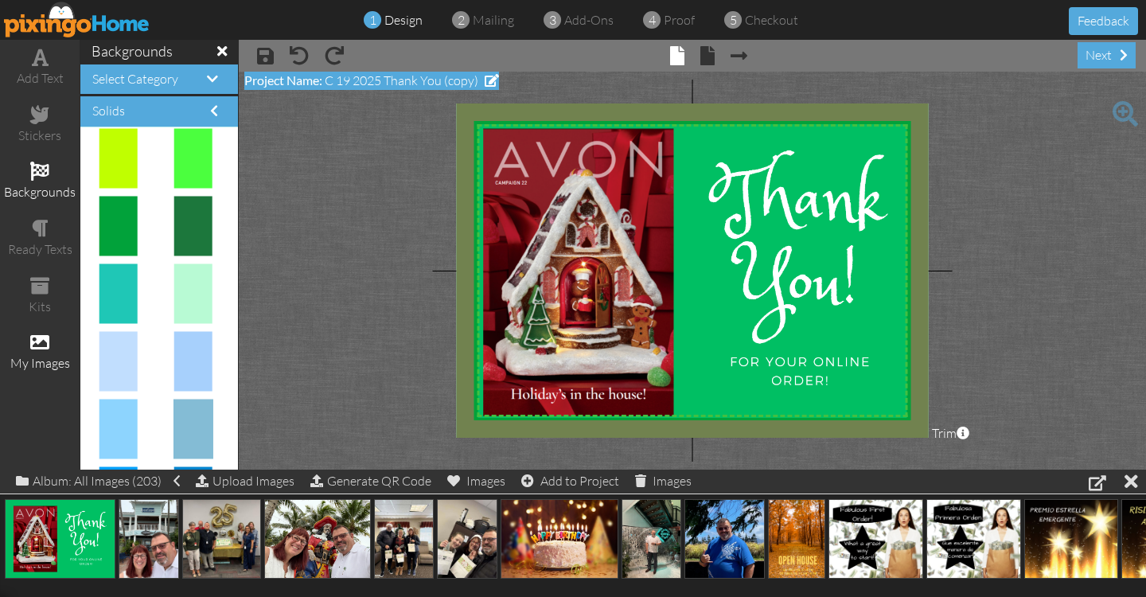
click at [339, 82] on span "C 19 2025 Thank You (copy)" at bounding box center [402, 80] width 154 height 16
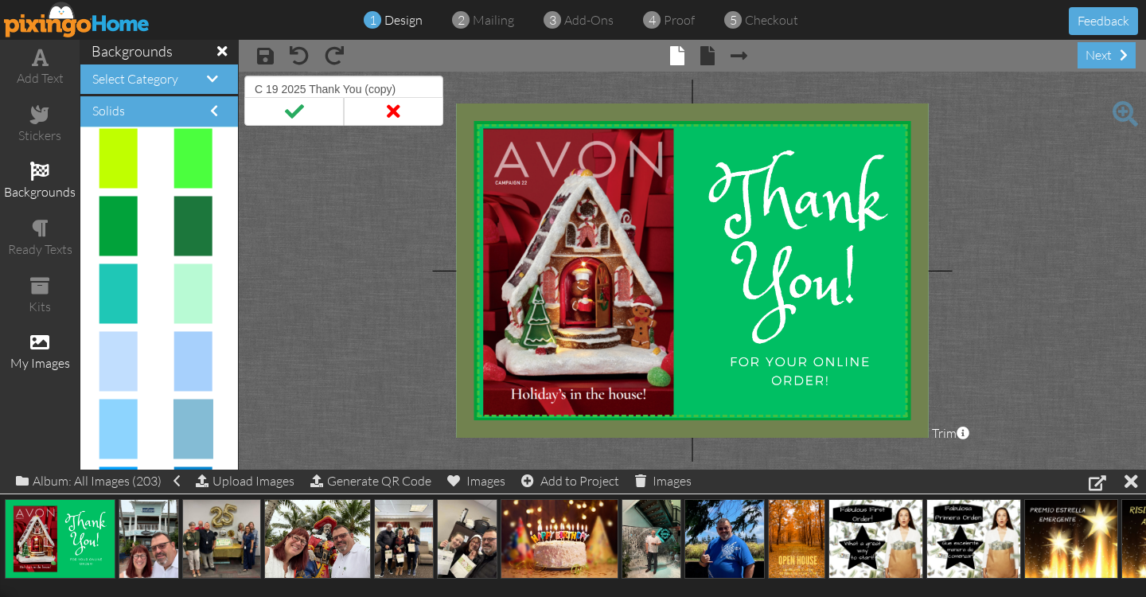
click at [276, 90] on input "C 19 2025 Thank You (copy)" at bounding box center [343, 89] width 199 height 27
click at [407, 88] on input "C 22 2025 Thank You (copy)" at bounding box center [343, 89] width 199 height 27
type input "C 22 2025 Thank You"
click at [294, 113] on span at bounding box center [293, 111] width 99 height 29
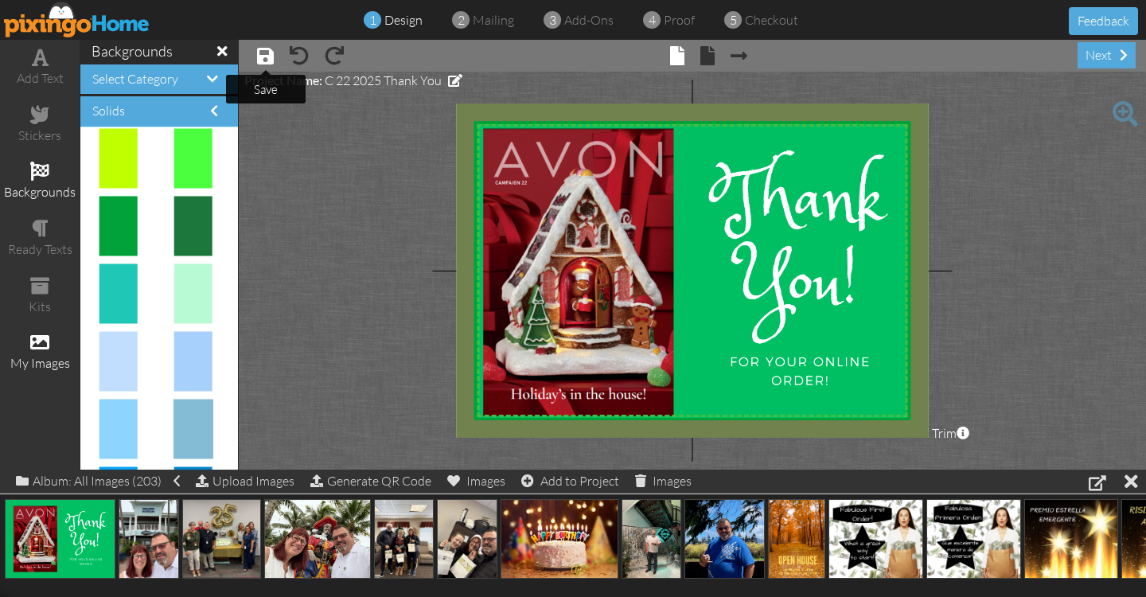
click at [268, 58] on span at bounding box center [265, 55] width 17 height 19
click at [62, 14] on img at bounding box center [77, 20] width 146 height 36
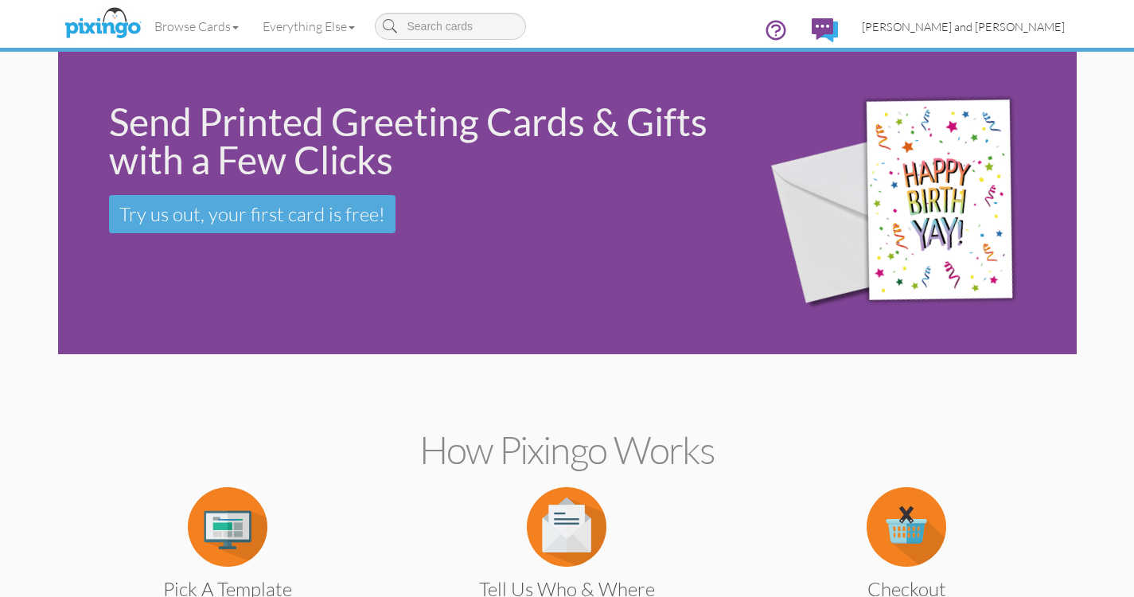
click at [987, 25] on span "[PERSON_NAME] and [PERSON_NAME]" at bounding box center [963, 27] width 203 height 14
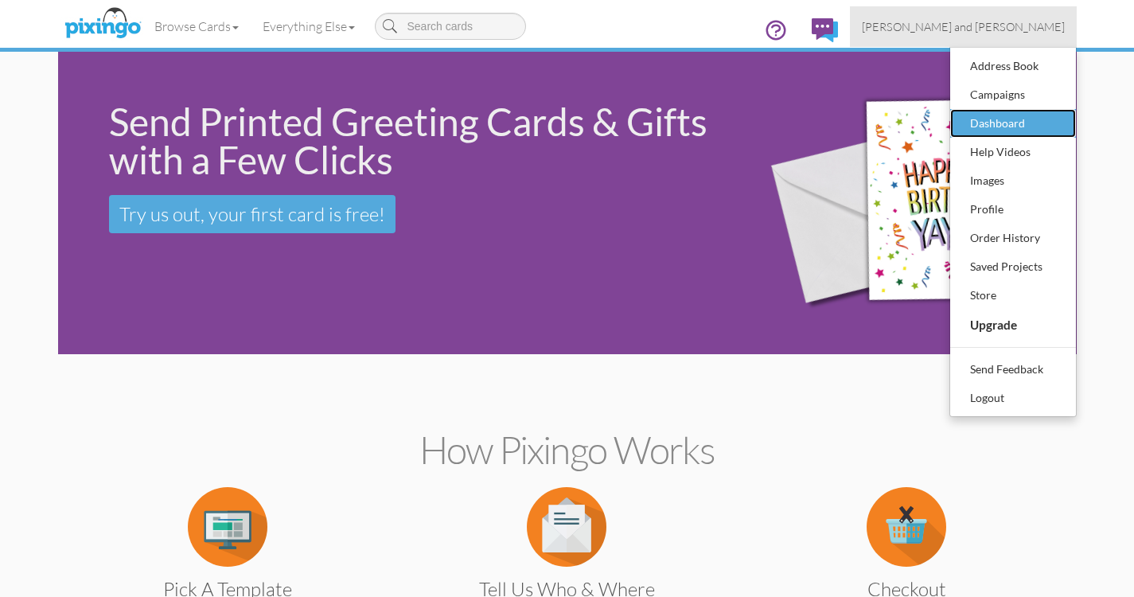
click at [990, 115] on div "Dashboard" at bounding box center [1013, 123] width 94 height 24
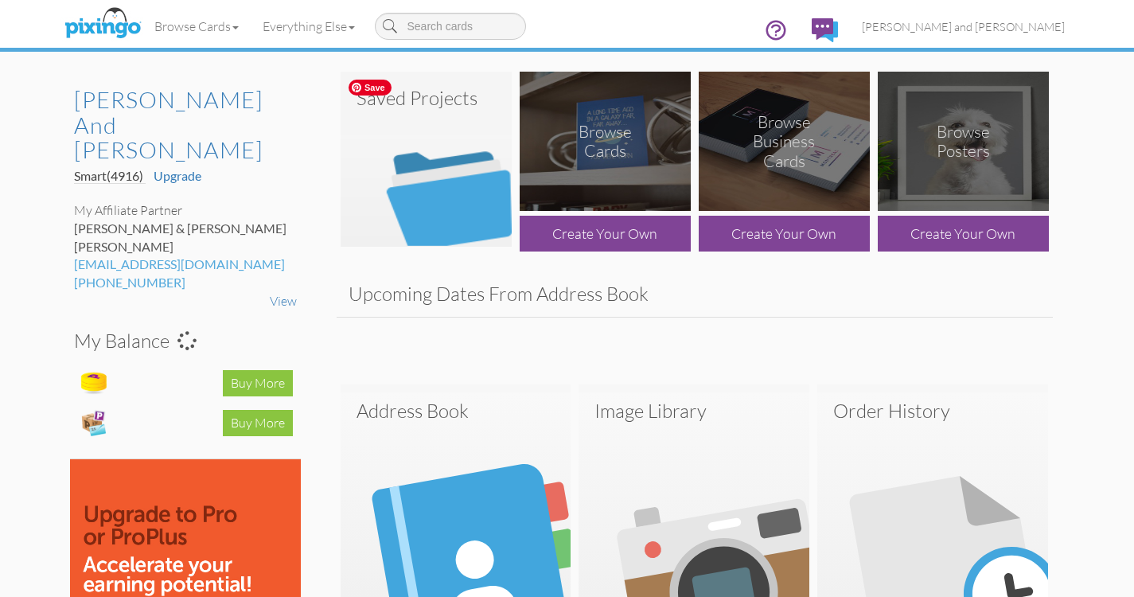
click at [478, 212] on img at bounding box center [426, 159] width 171 height 175
